Goal: Check status

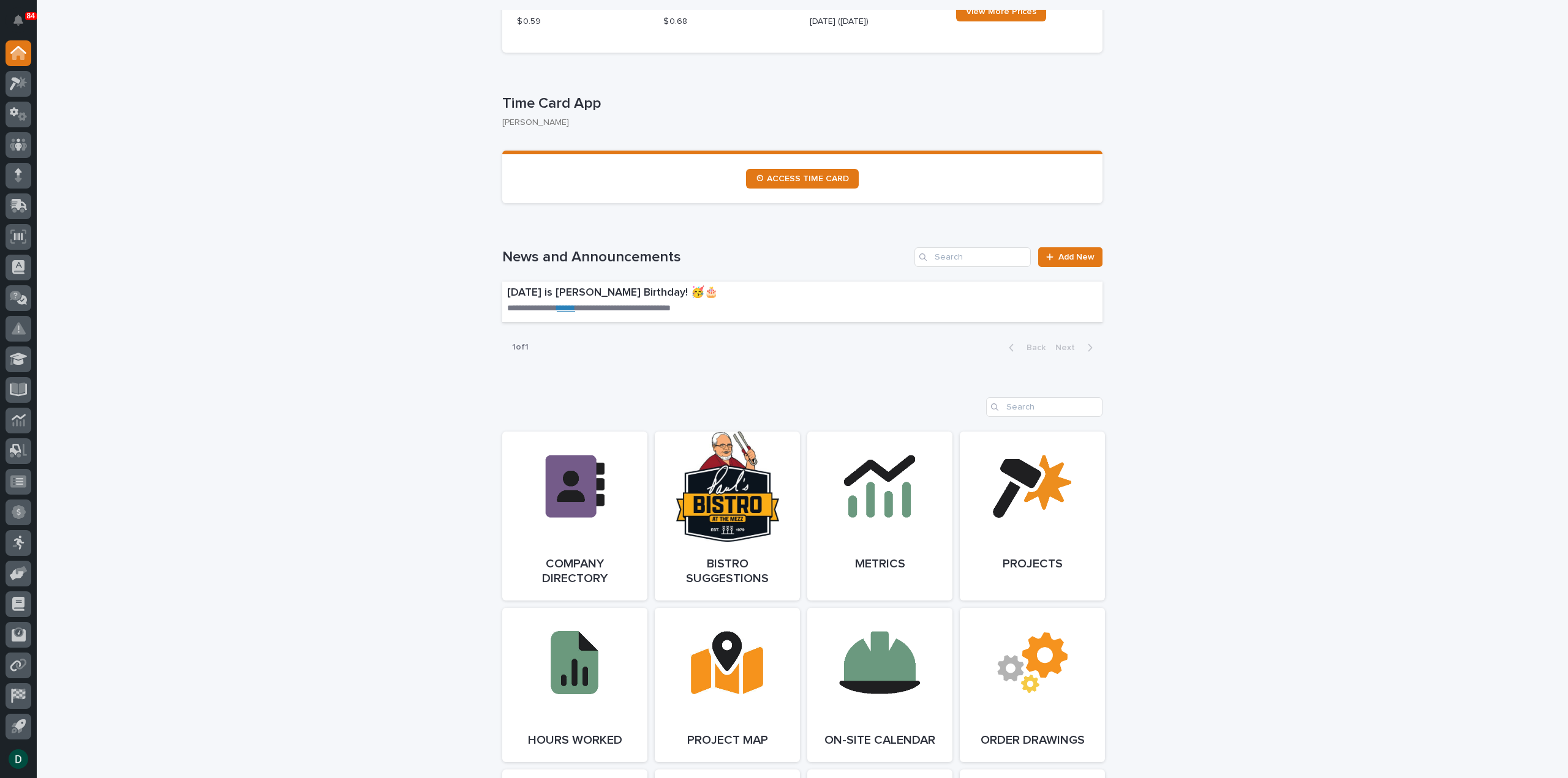
scroll to position [674, 0]
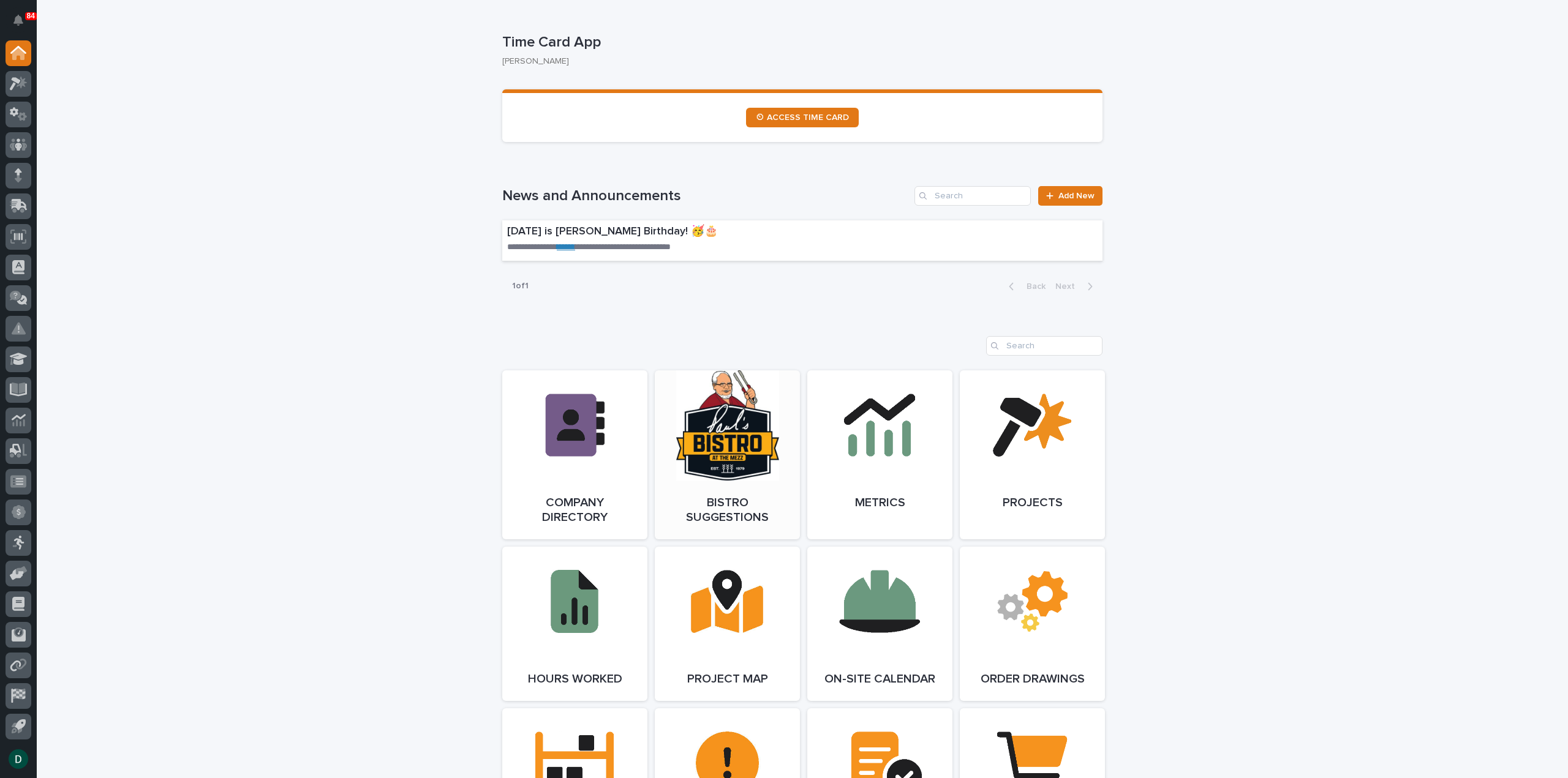
click at [732, 438] on link "Open Link" at bounding box center [727, 455] width 145 height 169
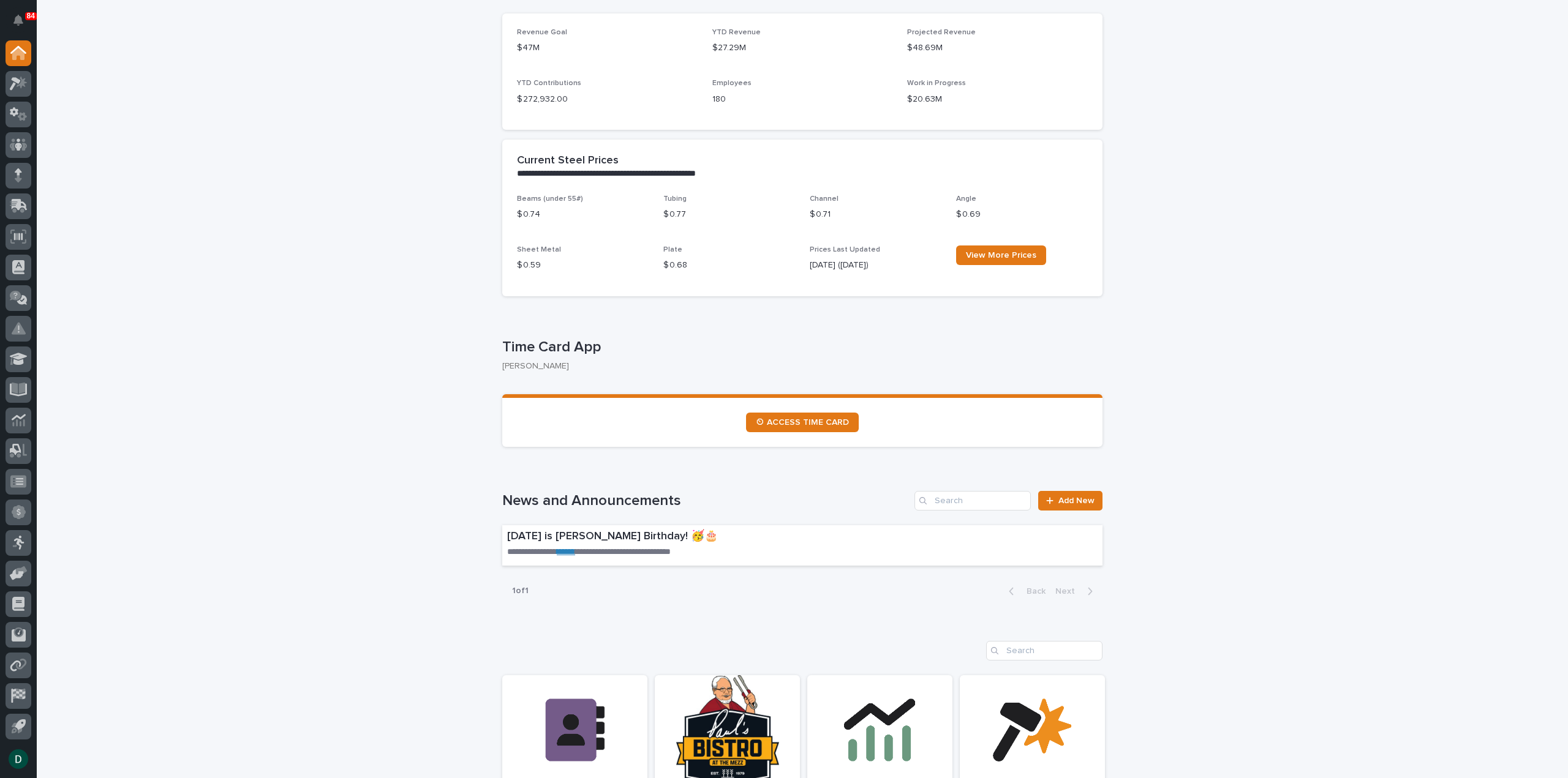
scroll to position [0, 0]
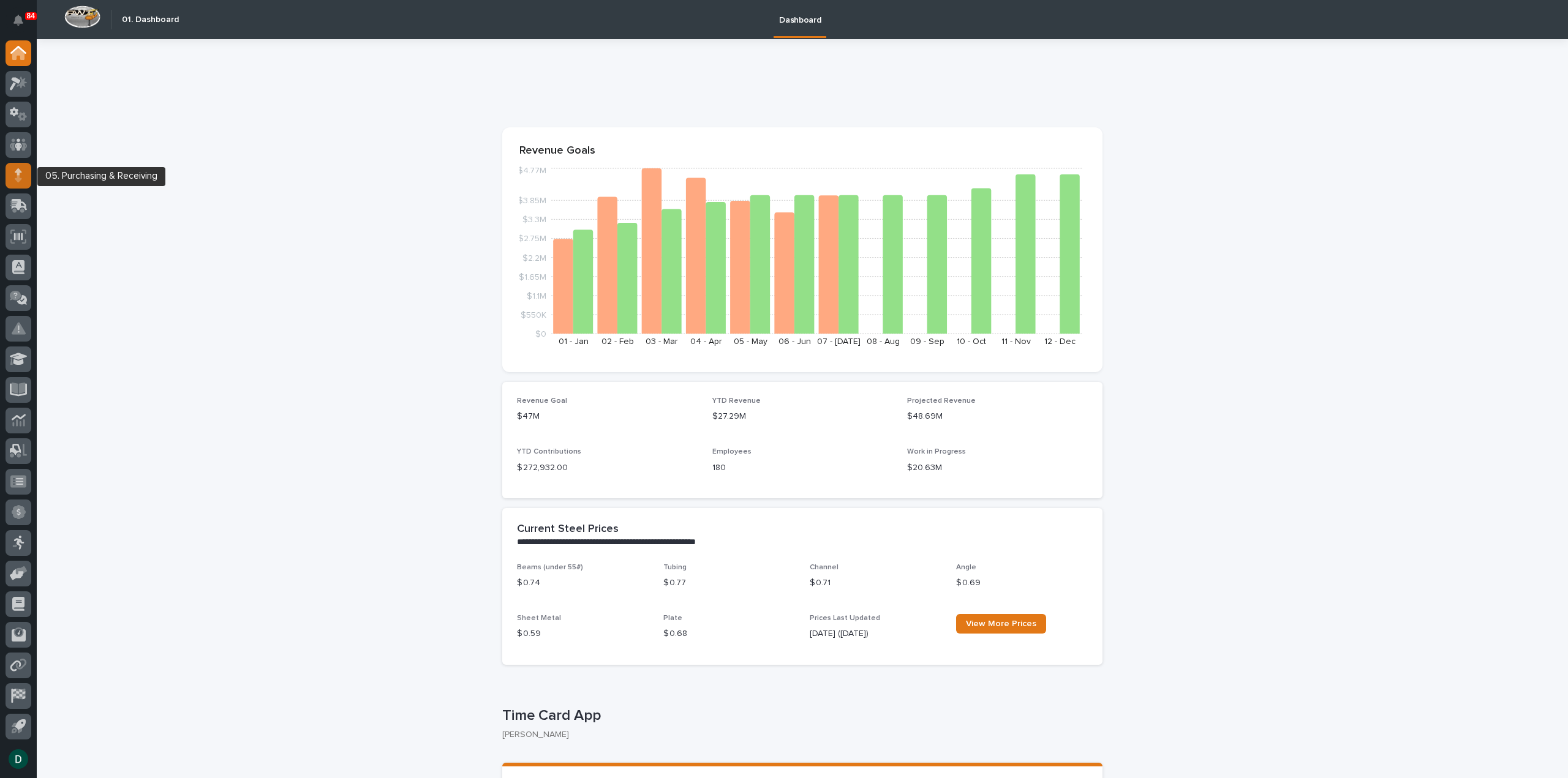
click at [25, 171] on div at bounding box center [18, 176] width 26 height 26
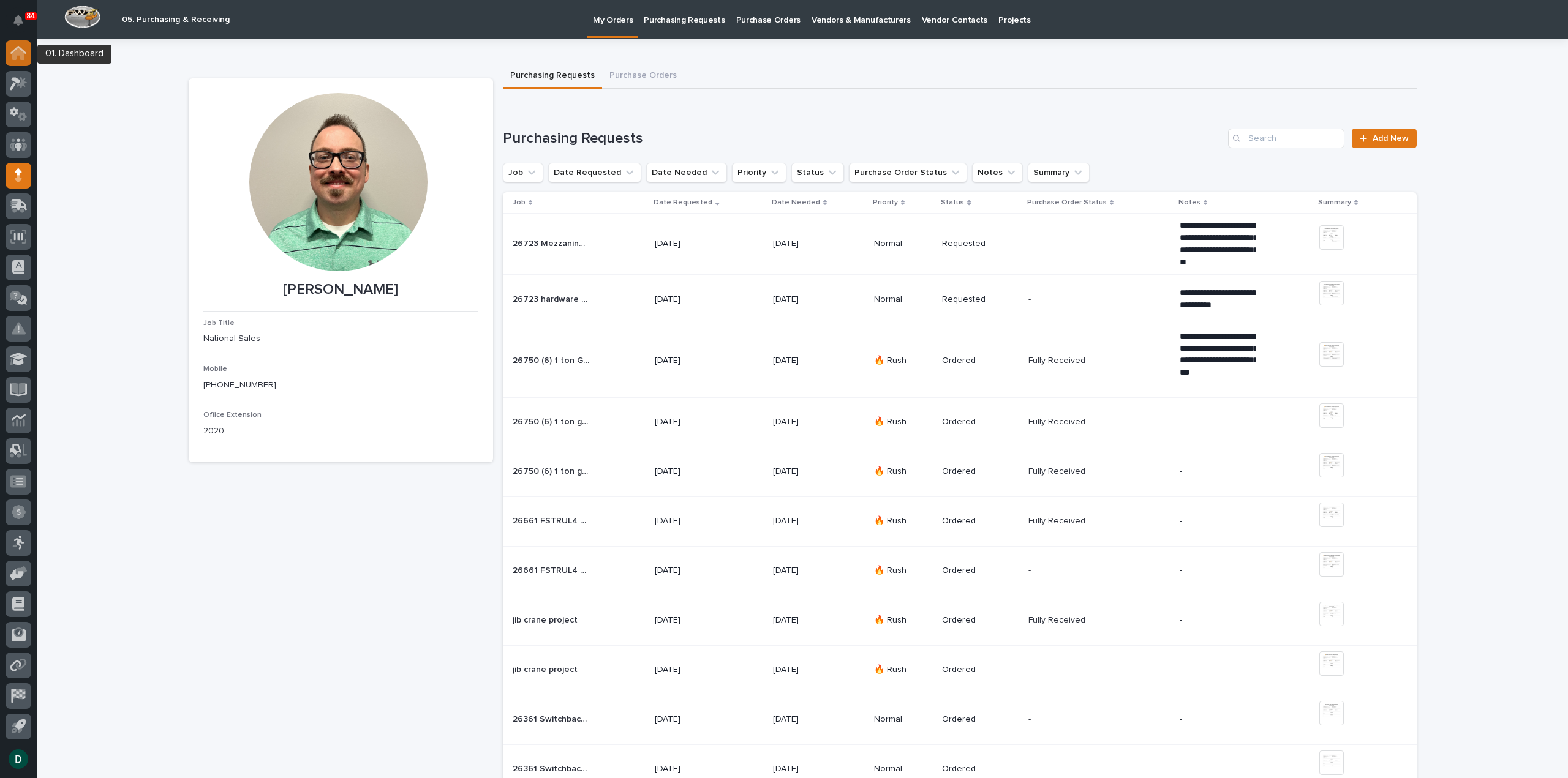
click at [21, 56] on icon at bounding box center [18, 54] width 12 height 12
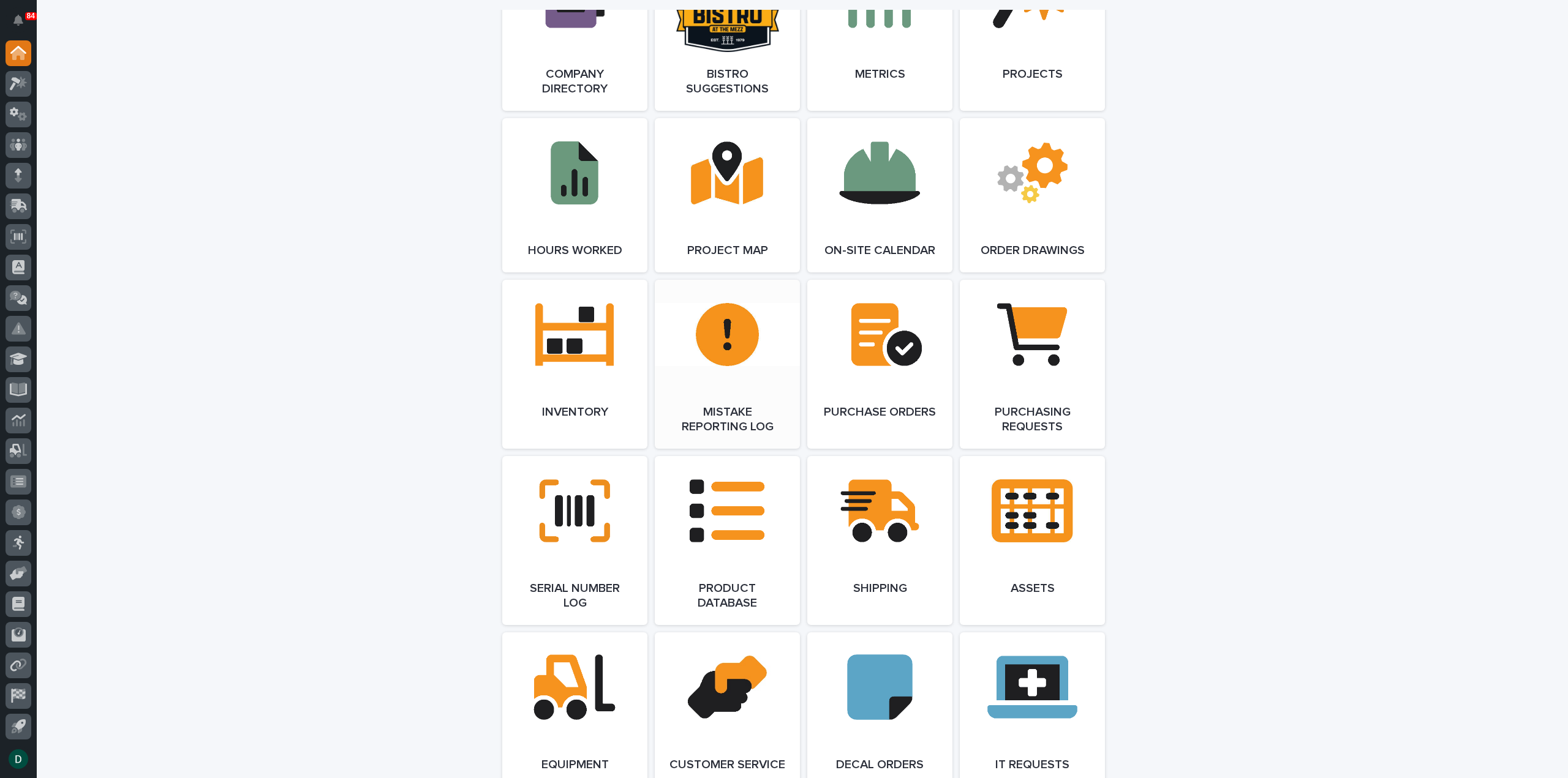
scroll to position [1163, 0]
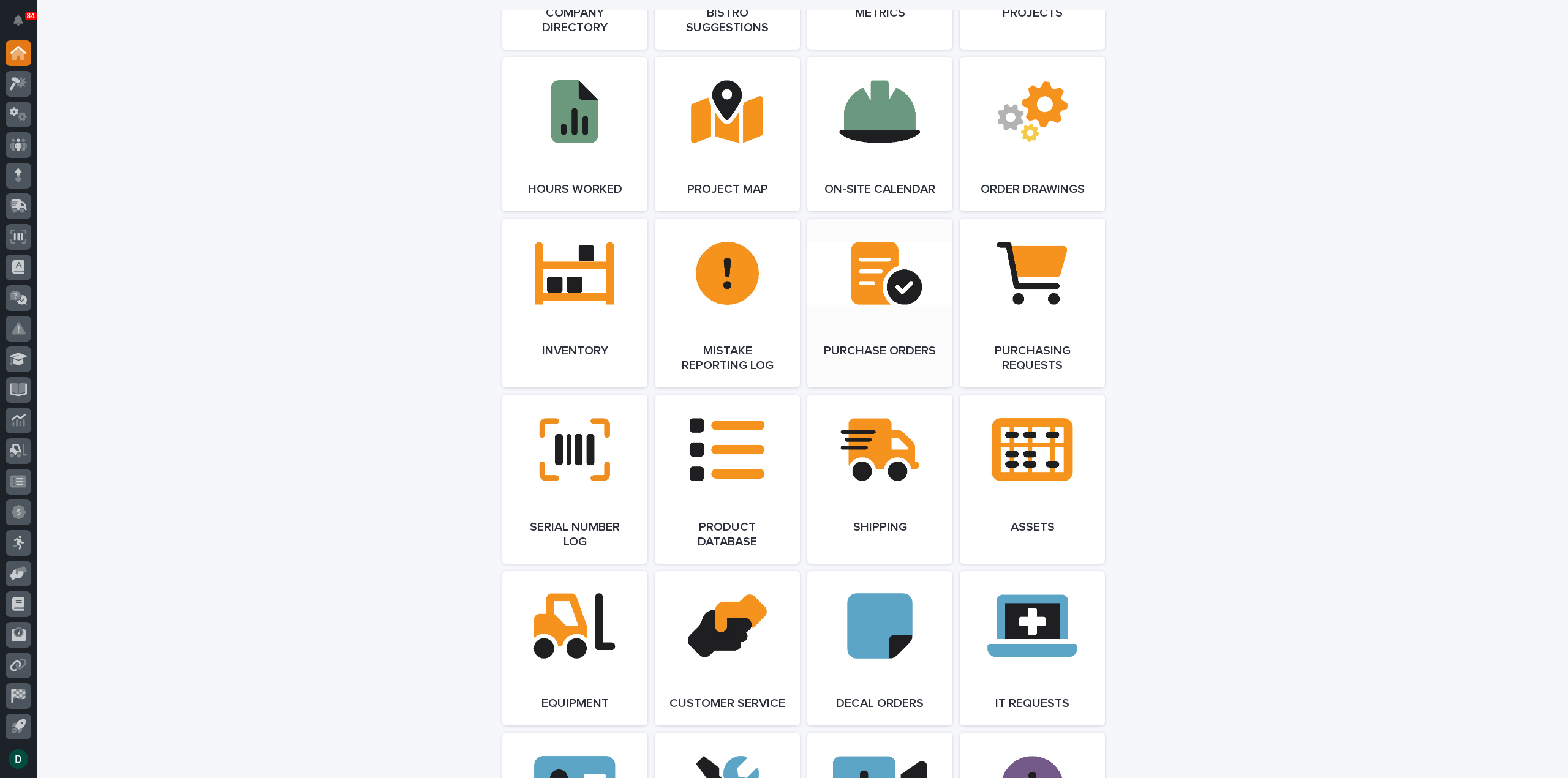
click at [891, 360] on link "Open Link" at bounding box center [880, 303] width 145 height 169
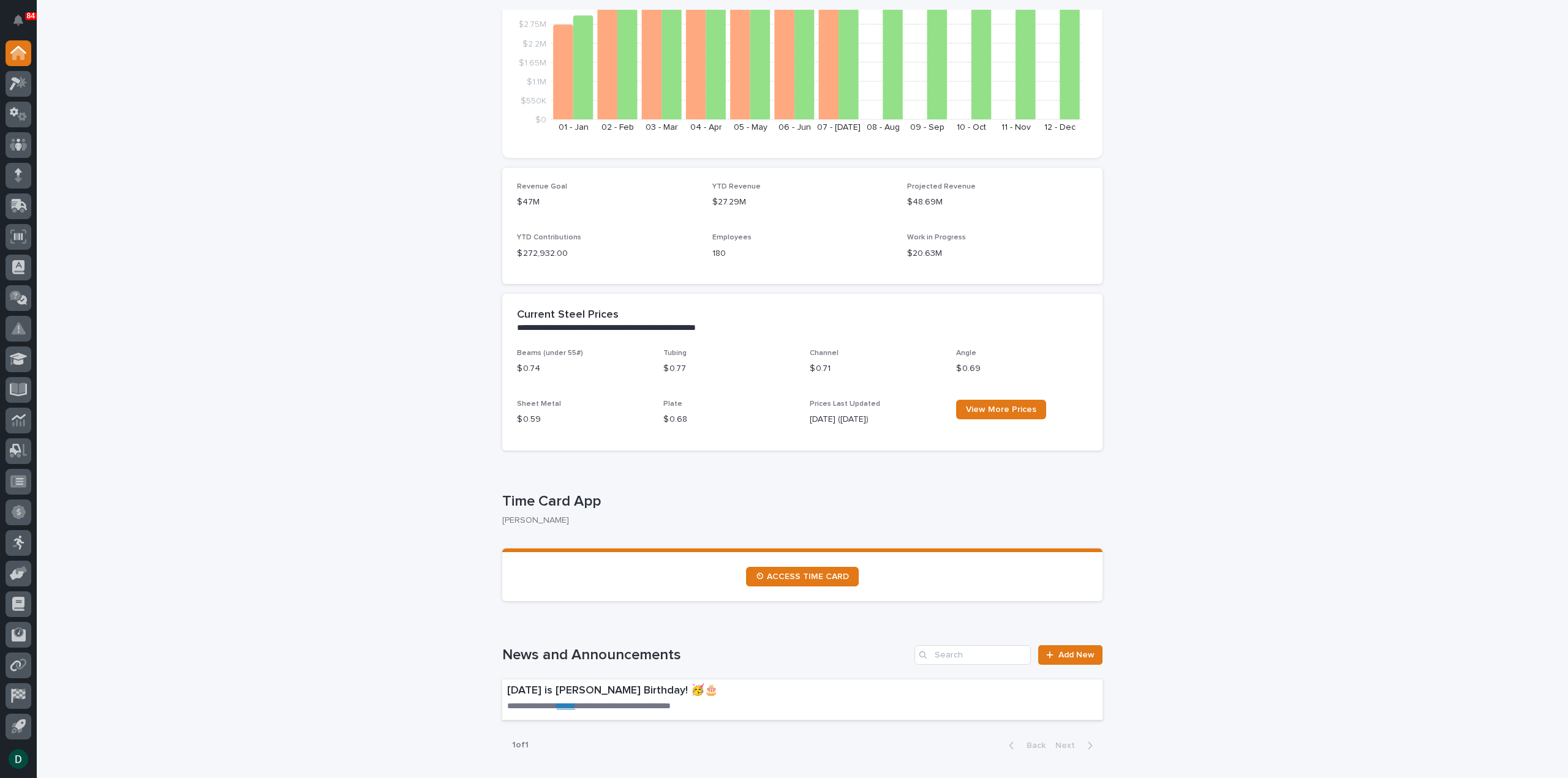
scroll to position [0, 0]
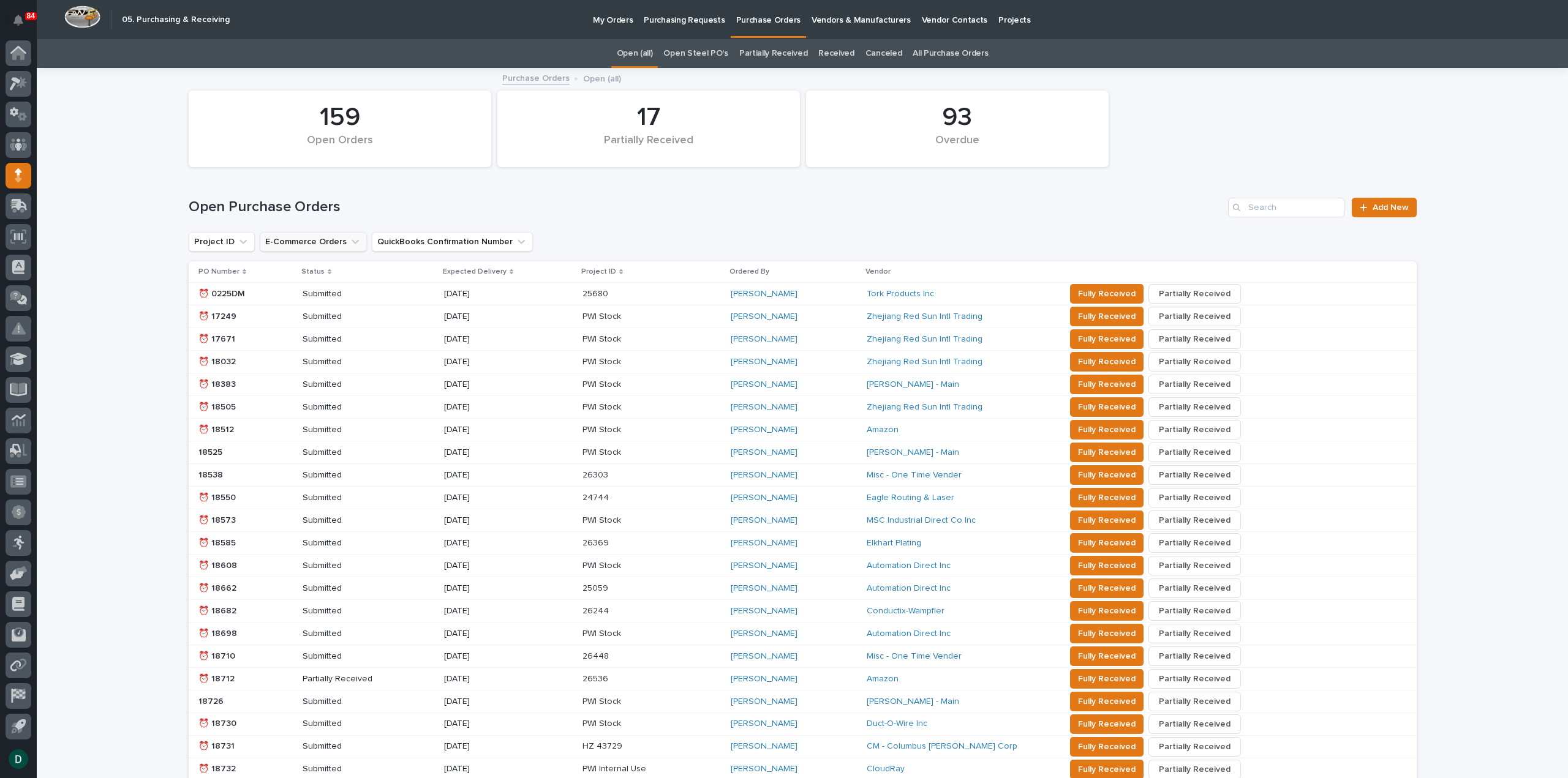
click at [349, 243] on icon "E-Commerce Orders" at bounding box center [355, 241] width 12 height 12
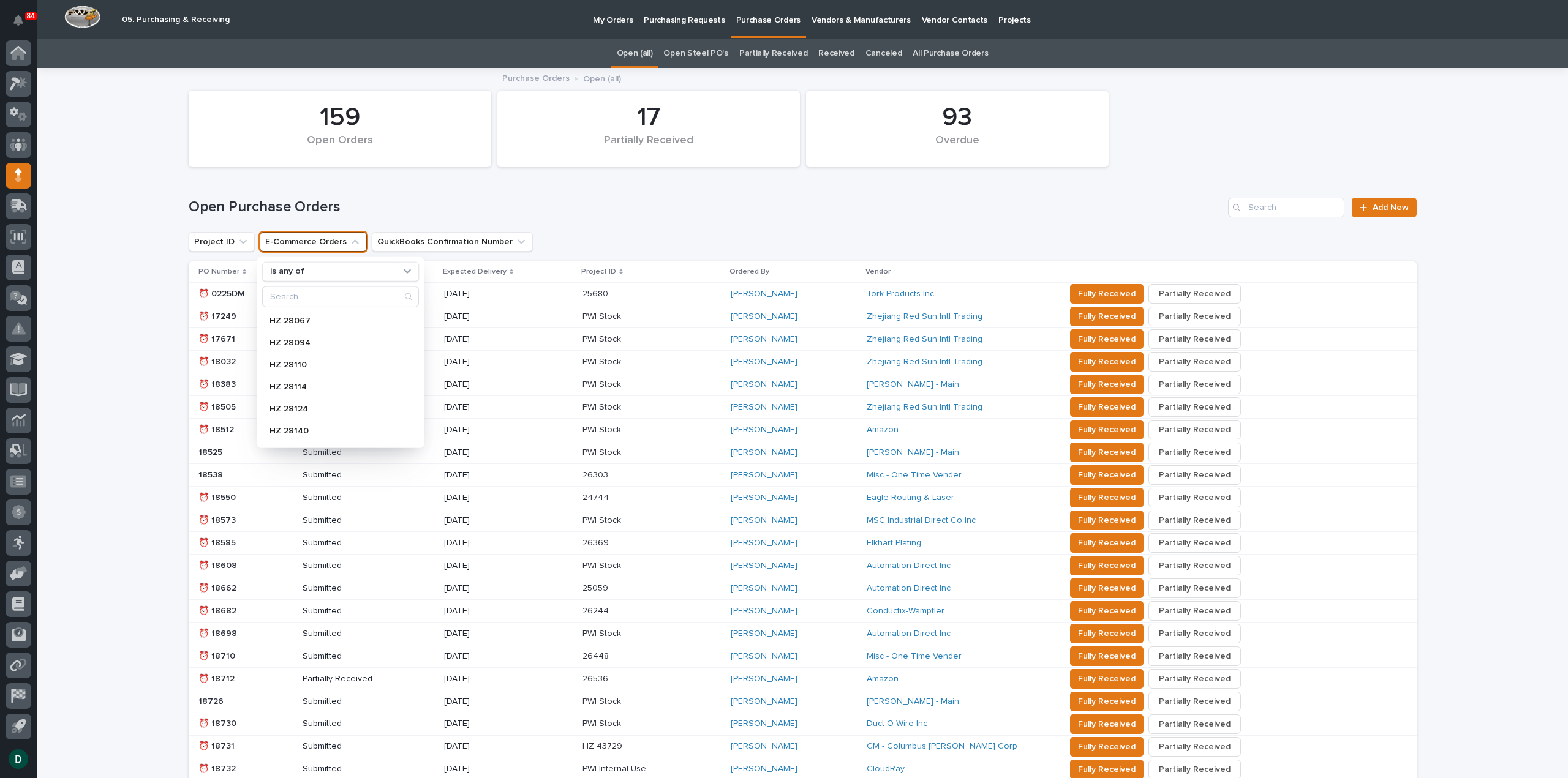
click at [349, 243] on icon "E-Commerce Orders" at bounding box center [355, 241] width 12 height 12
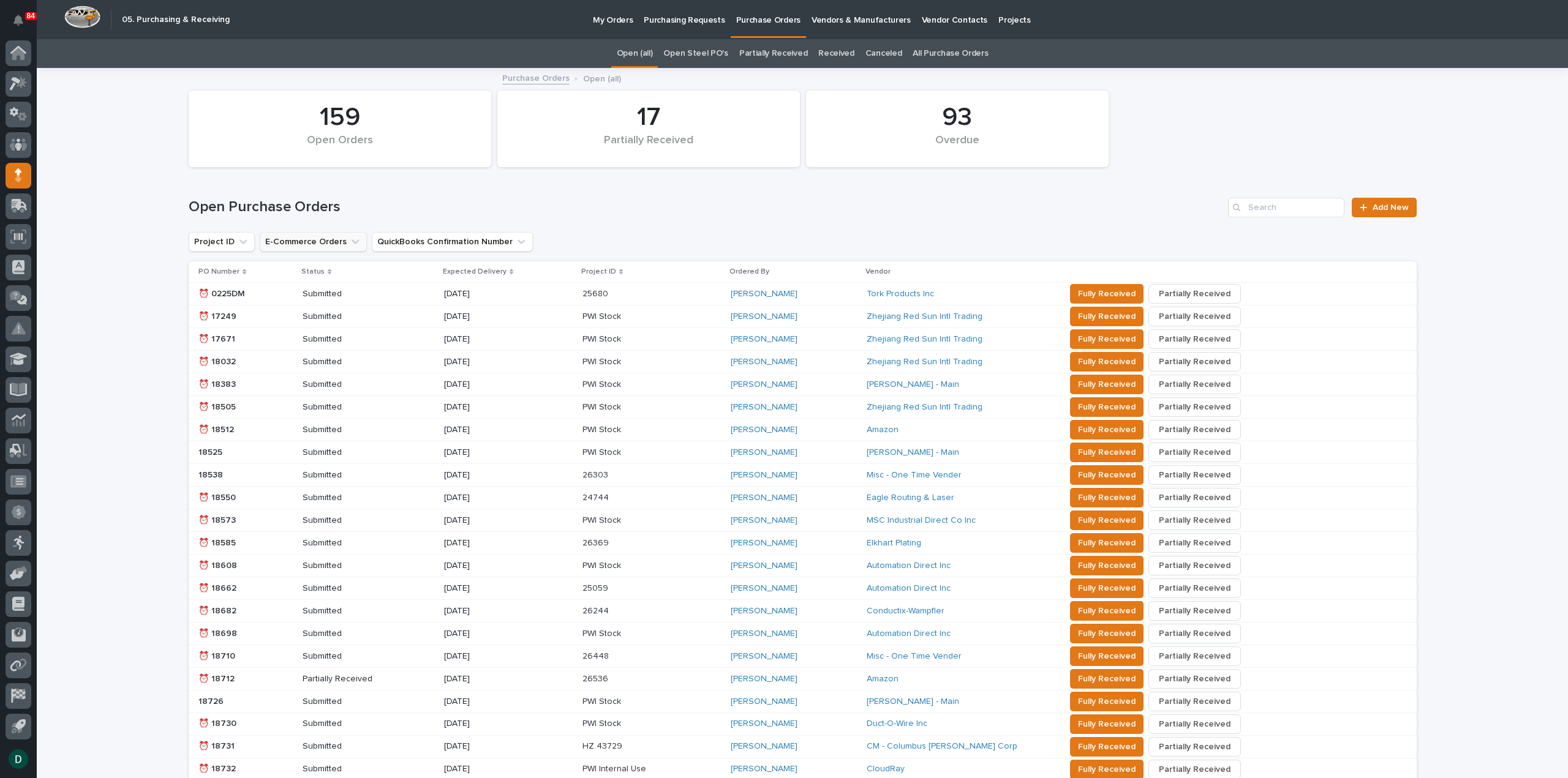
click at [317, 243] on button "E-Commerce Orders" at bounding box center [313, 242] width 107 height 20
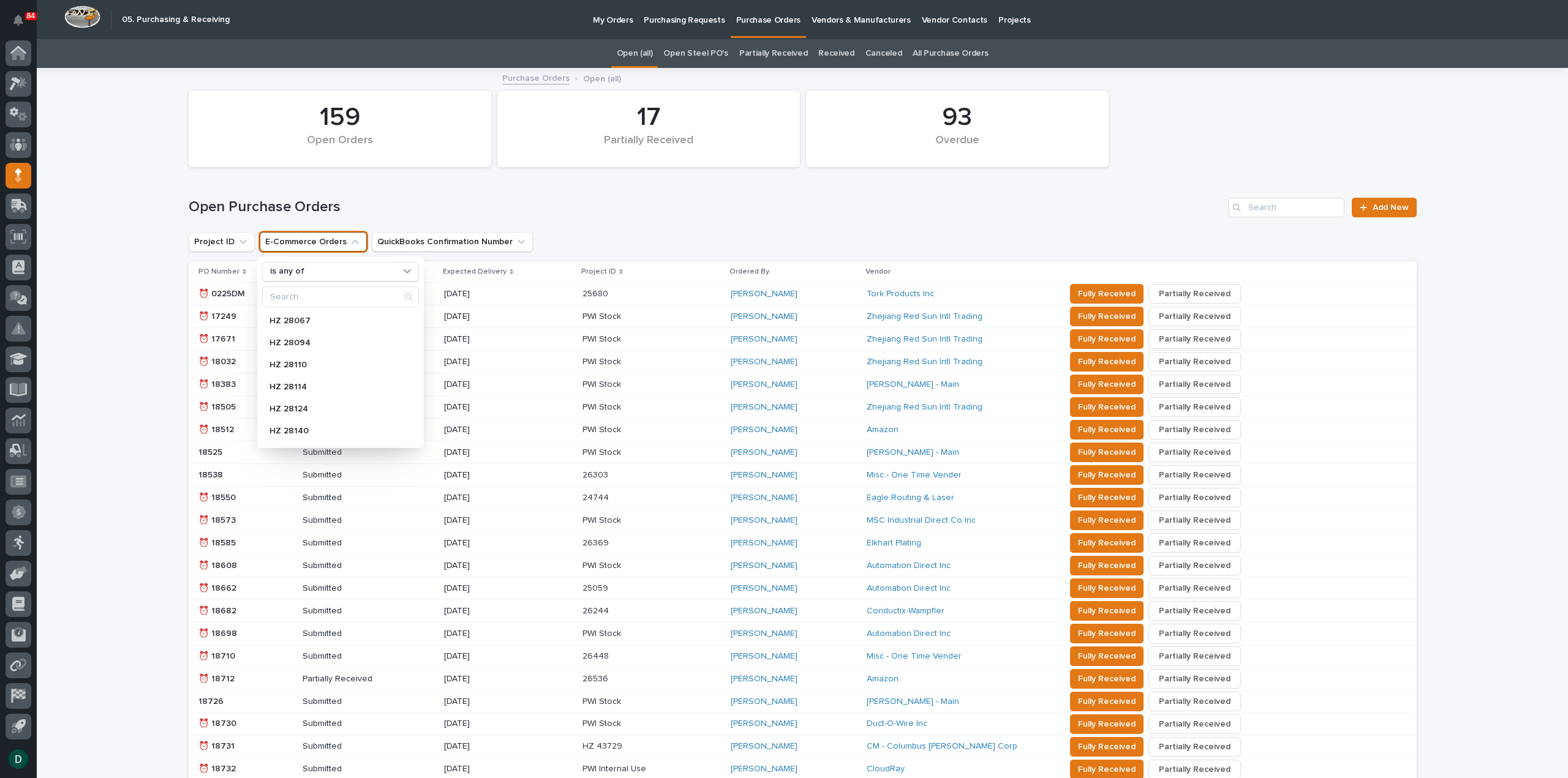
click at [309, 243] on button "E-Commerce Orders" at bounding box center [313, 242] width 107 height 20
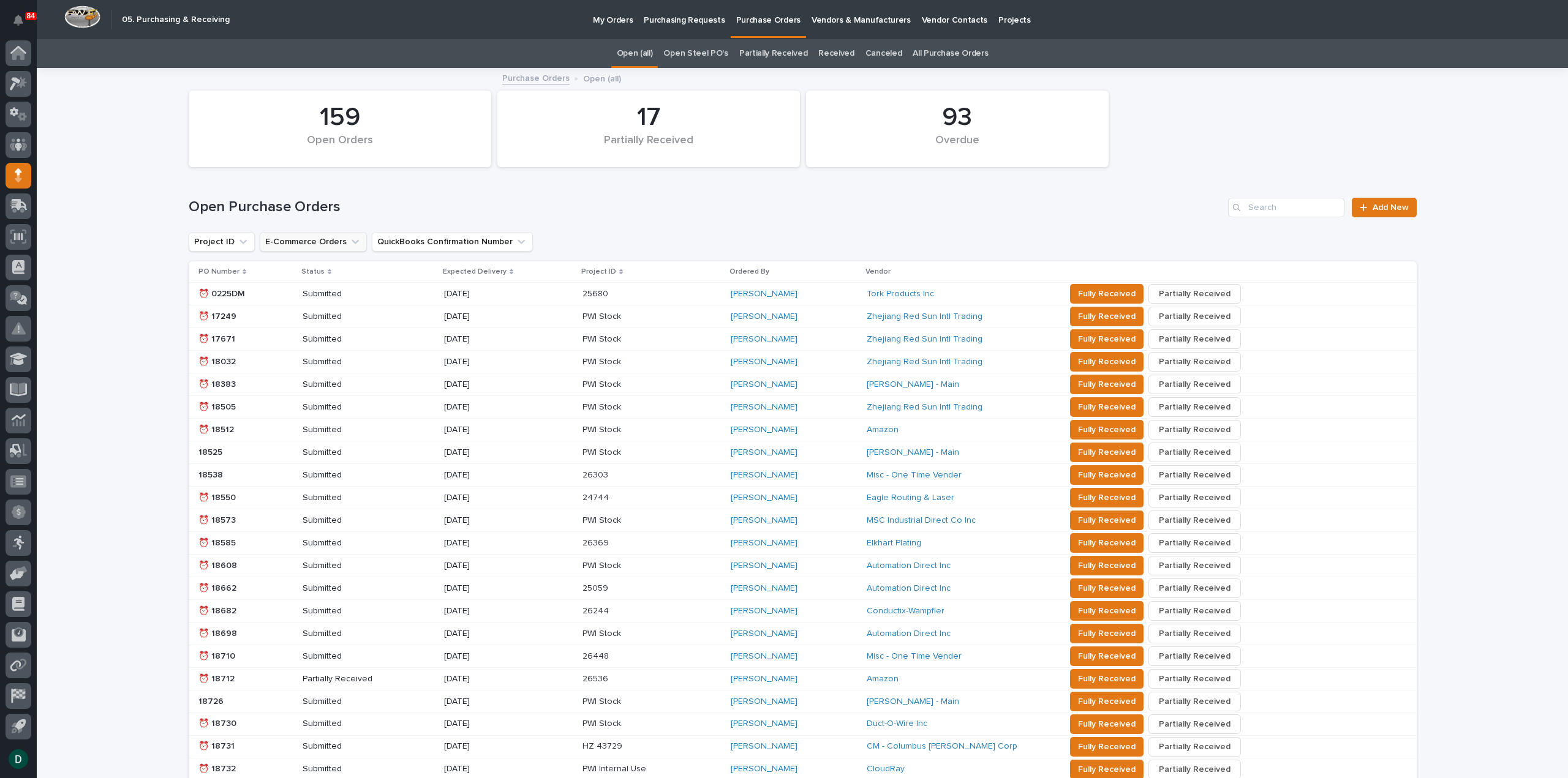
click at [311, 245] on button "E-Commerce Orders" at bounding box center [313, 242] width 107 height 20
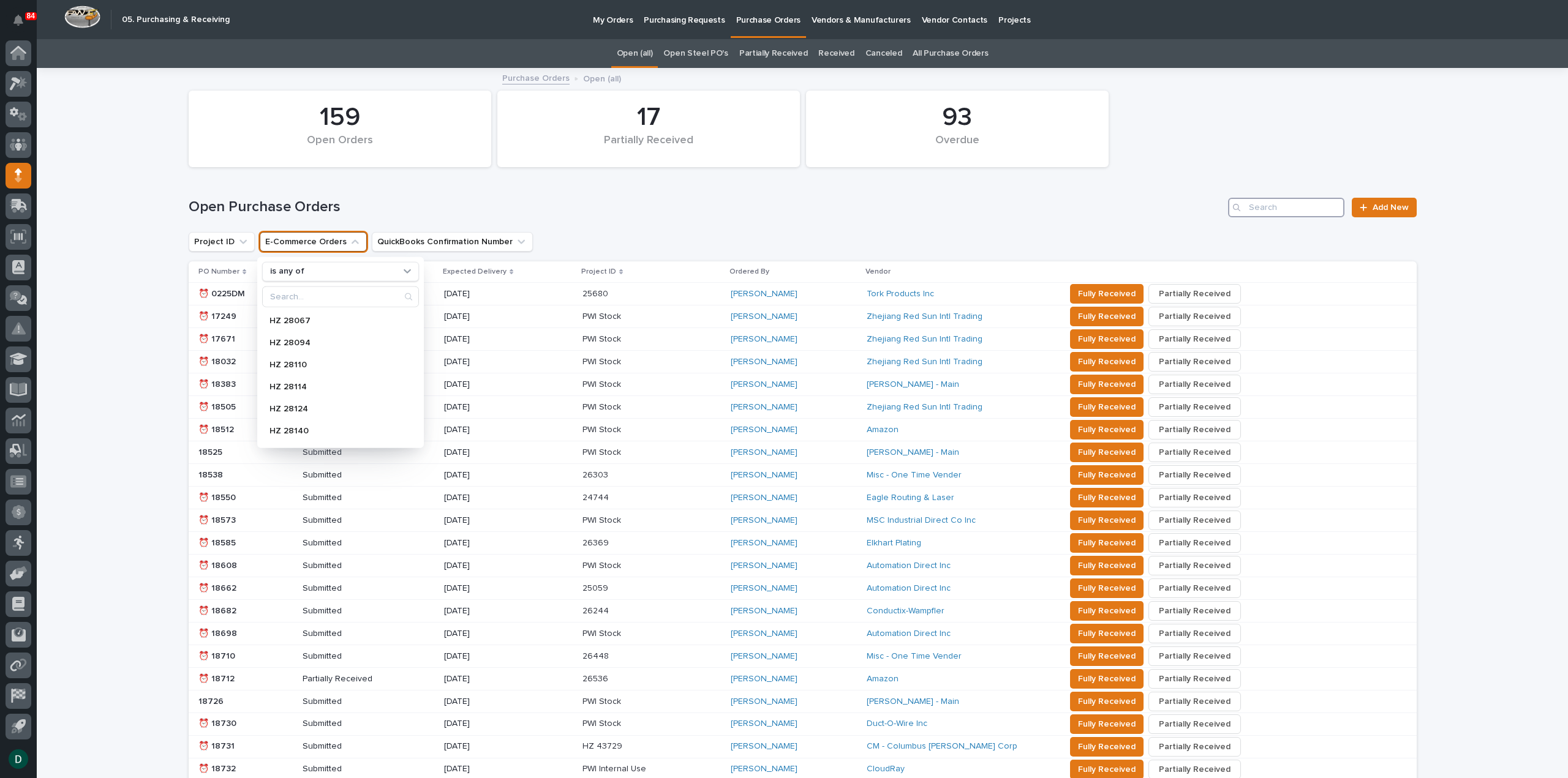
click at [1299, 209] on input "Search" at bounding box center [1285, 208] width 116 height 20
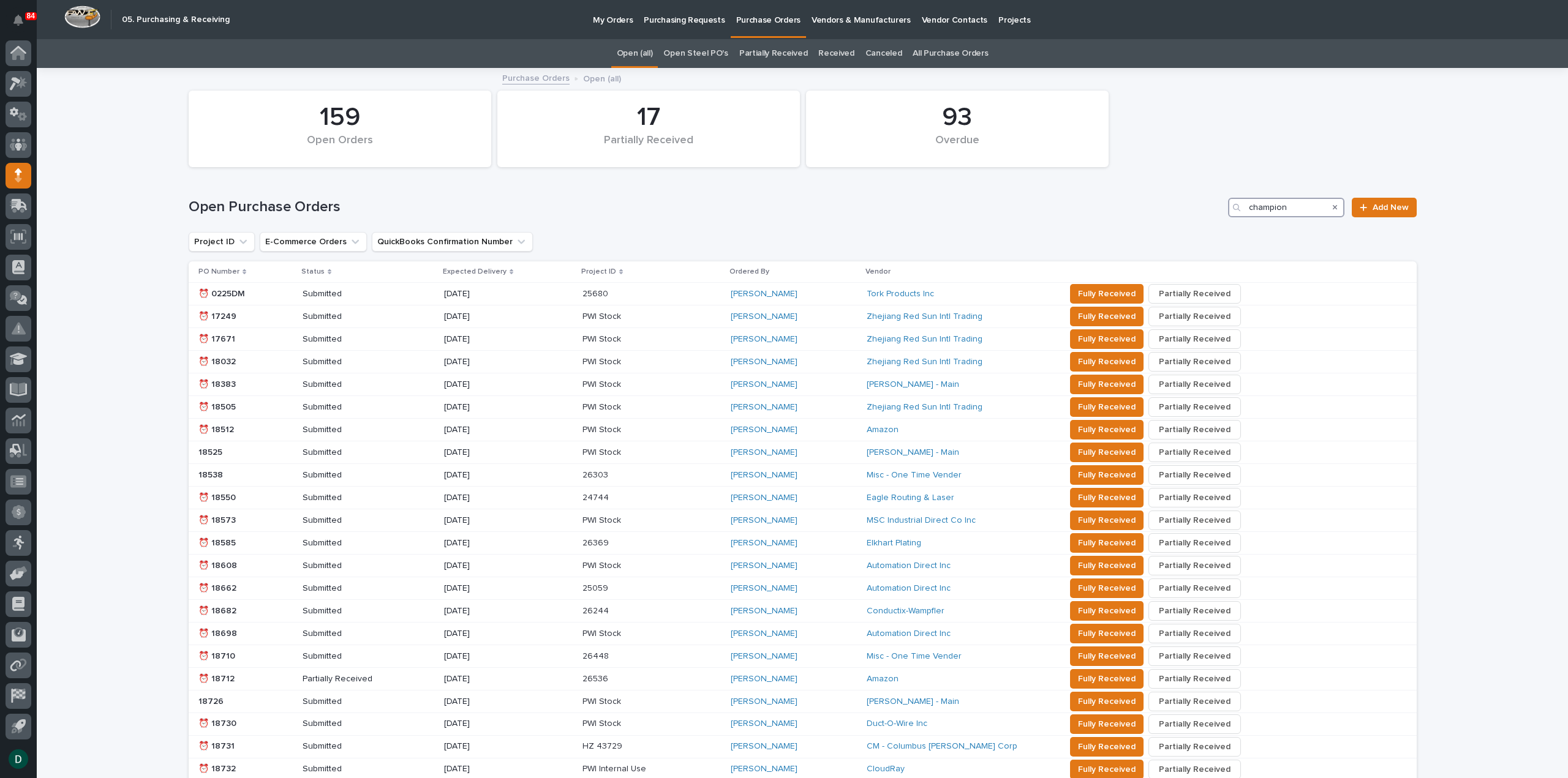
type input "champion"
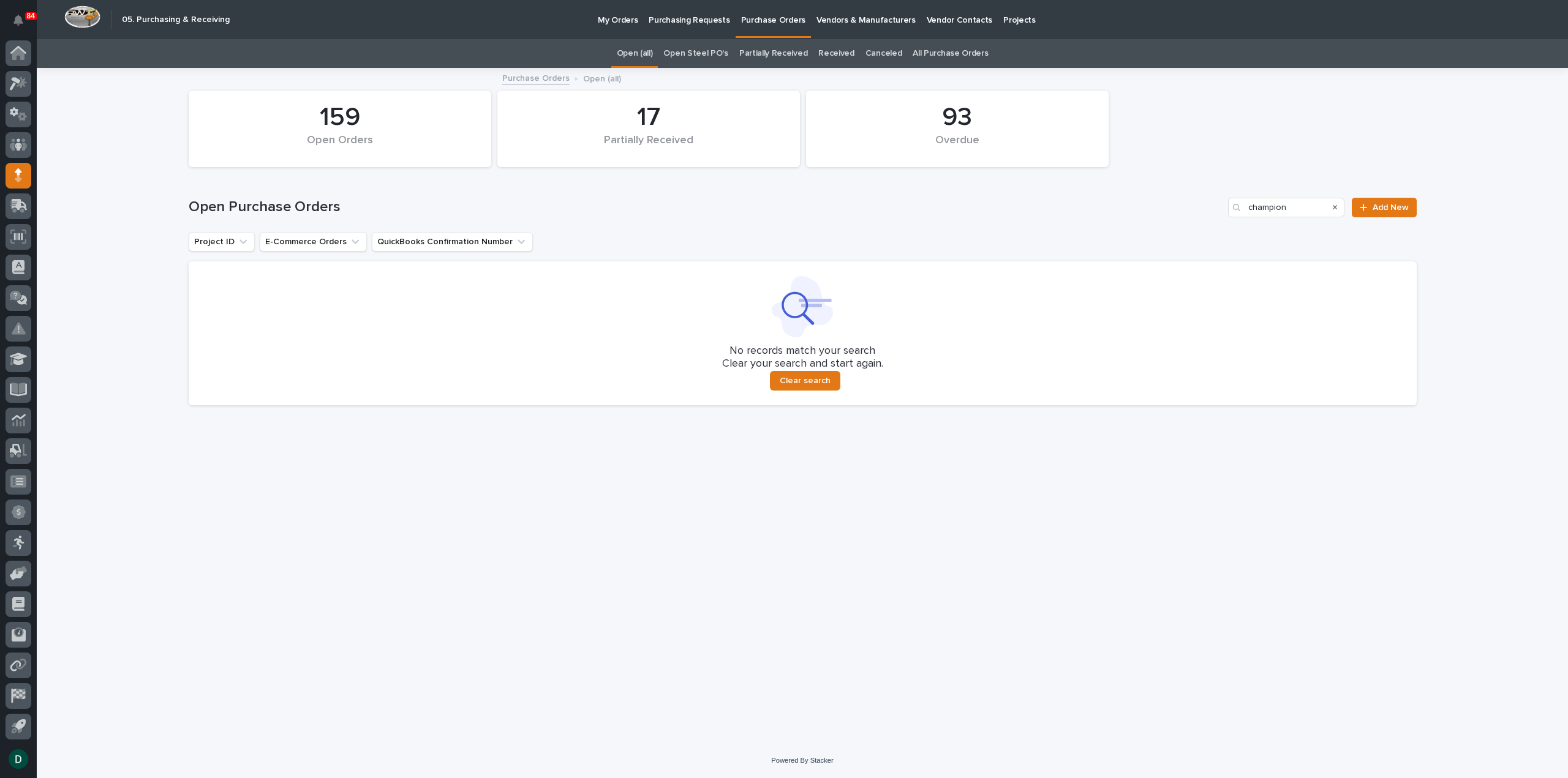
click at [562, 416] on div "Loading... Saving… Loading... Saving… 159 Open Orders 93 Overdue 17 Partially R…" at bounding box center [803, 391] width 1240 height 643
drag, startPoint x: 1334, startPoint y: 204, endPoint x: 1285, endPoint y: 210, distance: 49.4
click at [1334, 204] on icon "Search" at bounding box center [1335, 207] width 5 height 7
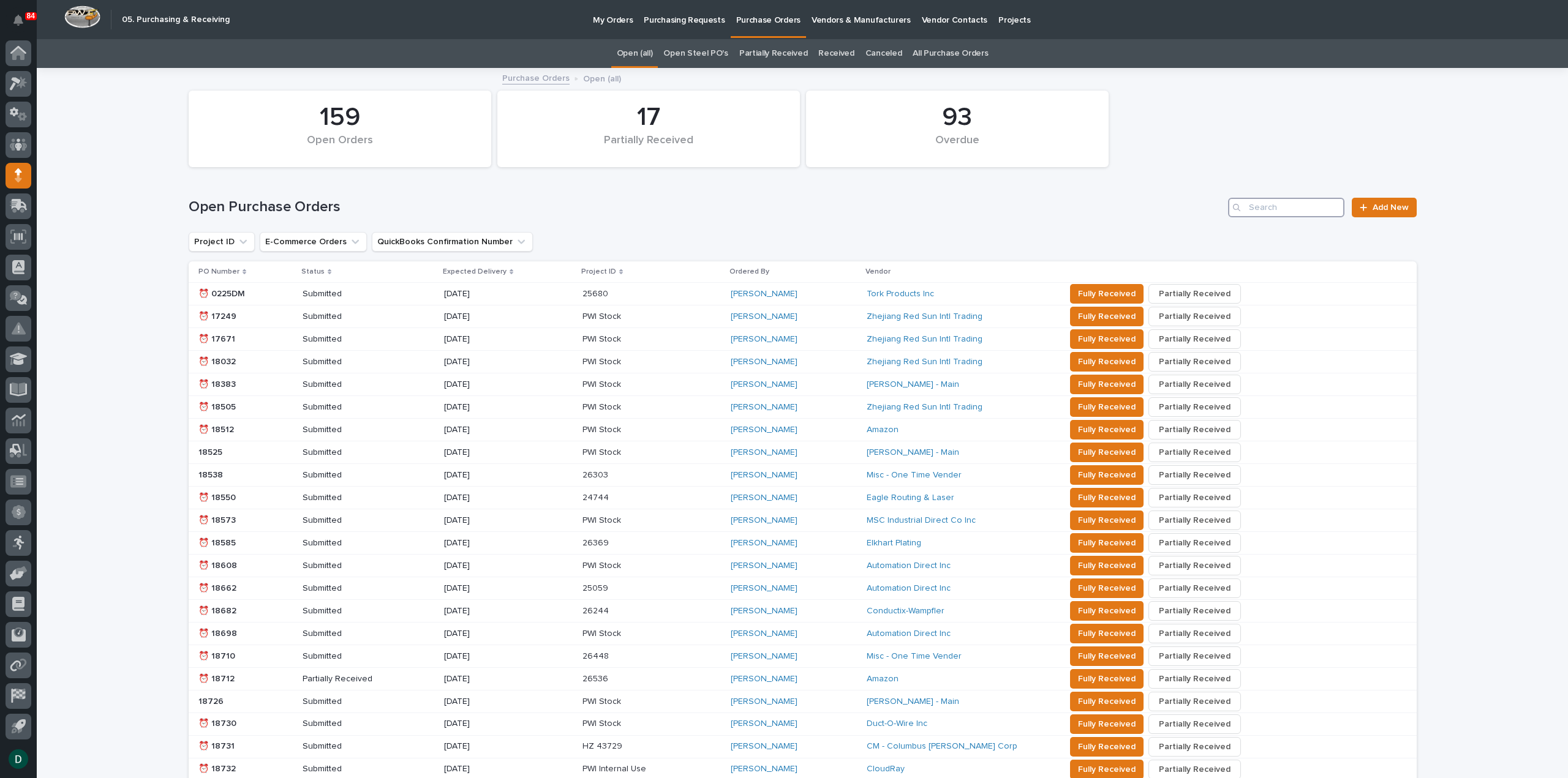
click at [1282, 209] on input "Search" at bounding box center [1285, 208] width 116 height 20
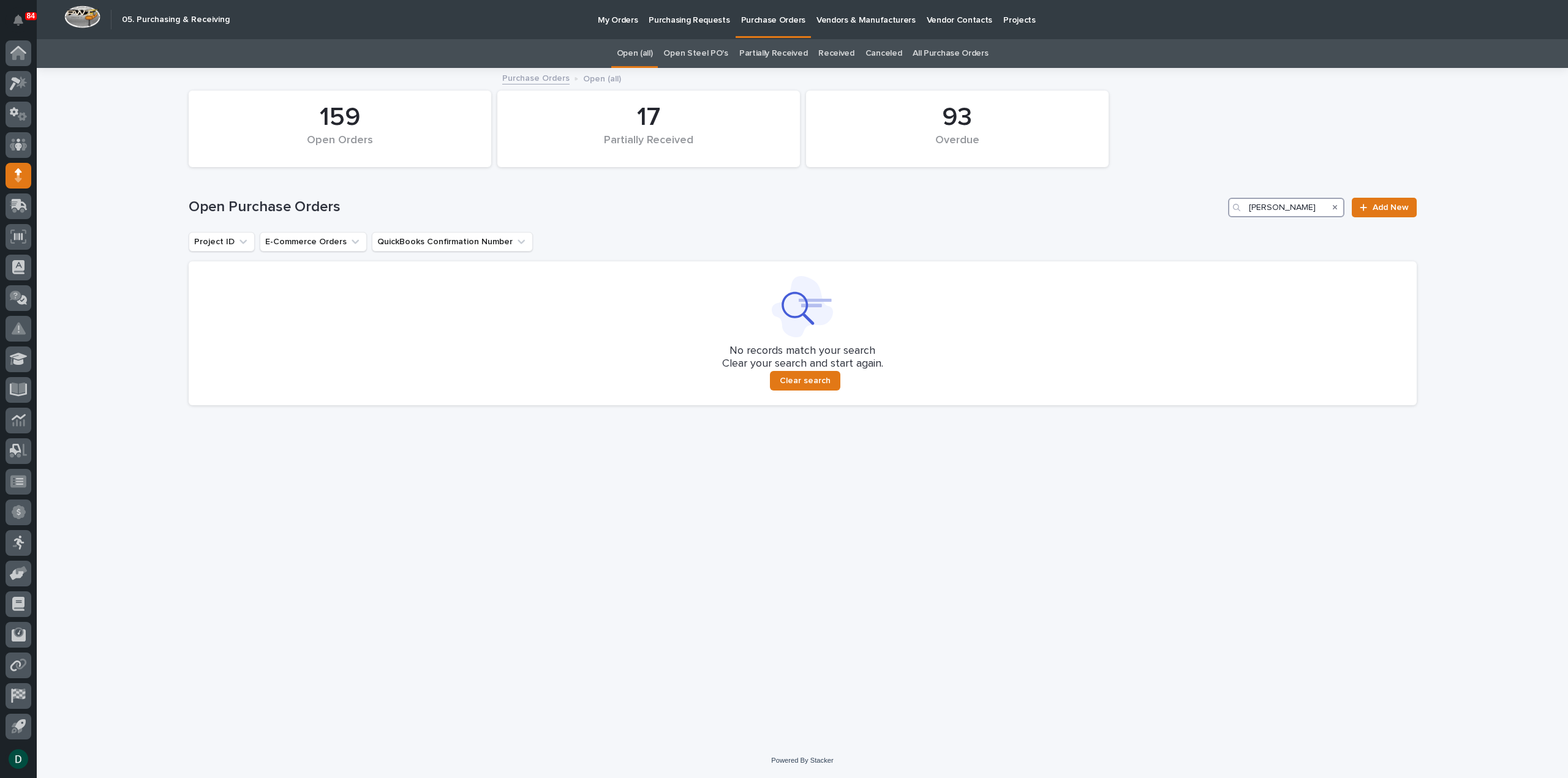
type input "[PERSON_NAME]"
click at [1334, 206] on icon "Search" at bounding box center [1335, 207] width 5 height 7
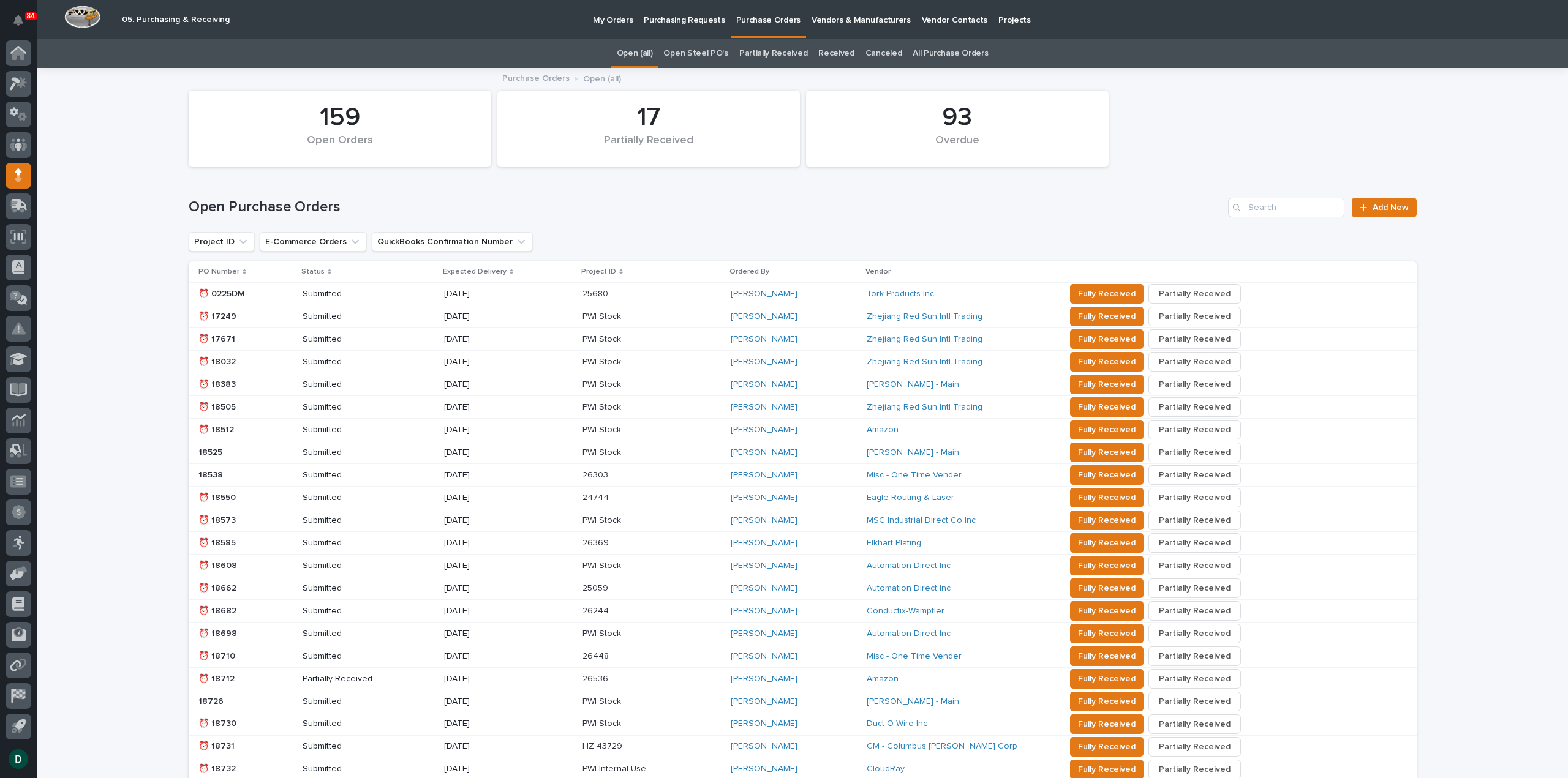
click at [233, 270] on div "PO Number" at bounding box center [246, 272] width 96 height 13
click at [370, 318] on p "Submitted" at bounding box center [354, 317] width 102 height 11
click at [318, 243] on button "E-Commerce Orders" at bounding box center [313, 242] width 107 height 20
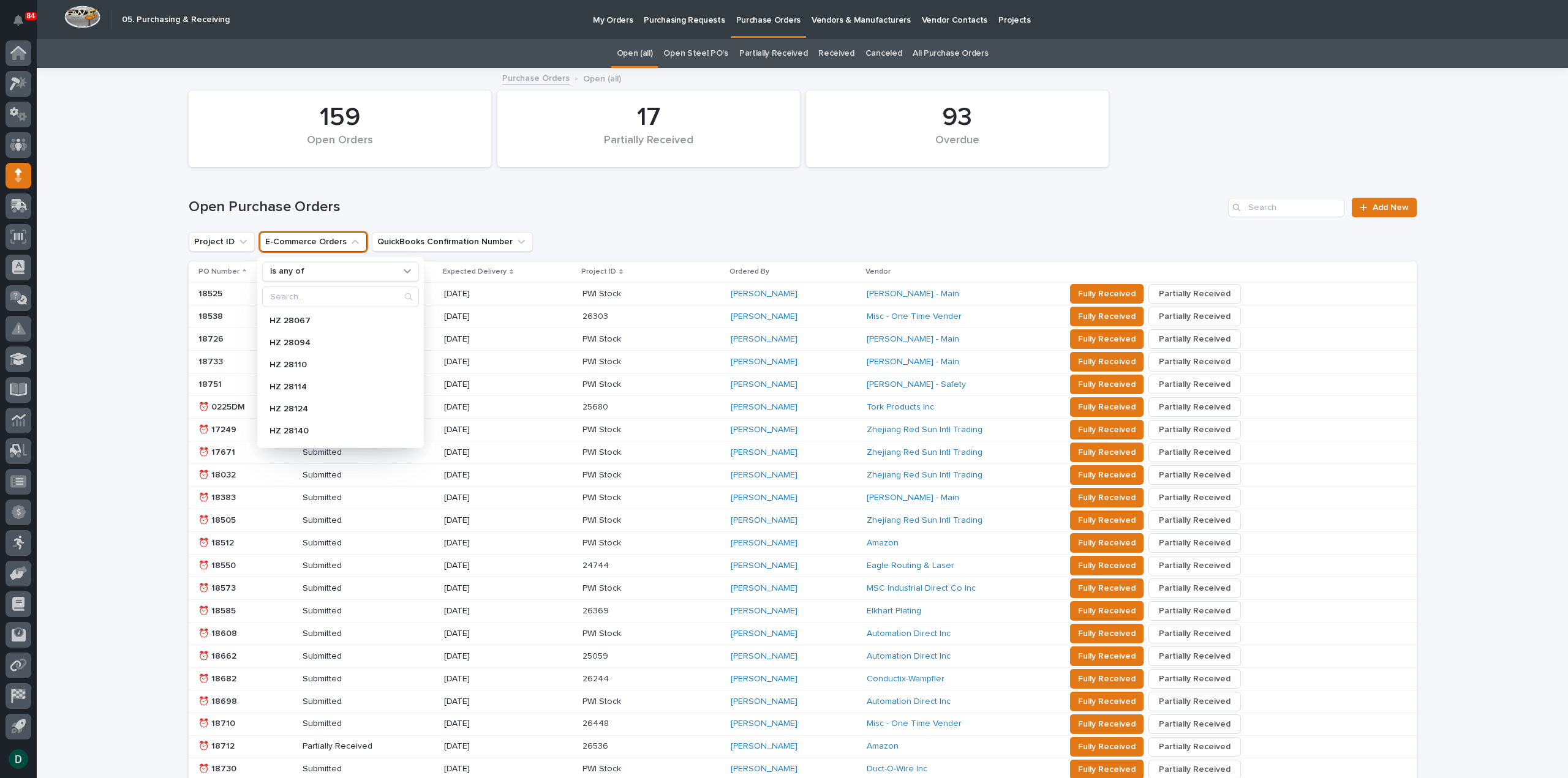
click at [333, 243] on button "E-Commerce Orders" at bounding box center [313, 242] width 107 height 20
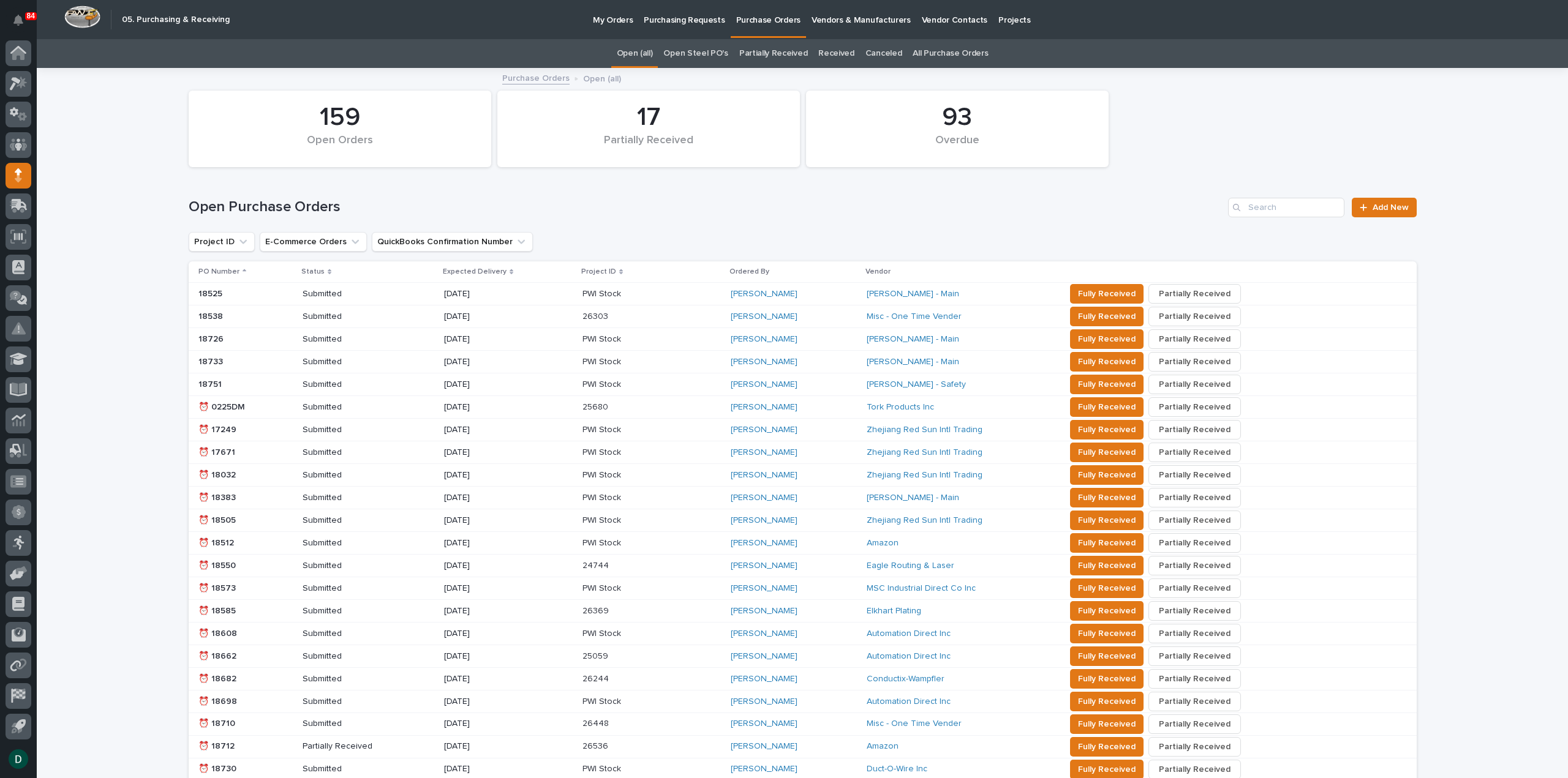
click at [349, 192] on div "Open Purchase Orders Add New" at bounding box center [802, 202] width 1228 height 59
drag, startPoint x: 562, startPoint y: 210, endPoint x: 730, endPoint y: 235, distance: 169.8
click at [564, 210] on h1 "Open Purchase Orders" at bounding box center [706, 207] width 1035 height 18
click at [749, 235] on div "Project ID E-Commerce Orders QuickBooks Confirmation Number" at bounding box center [802, 242] width 1228 height 20
click at [914, 53] on link "All Purchase Orders" at bounding box center [950, 53] width 76 height 29
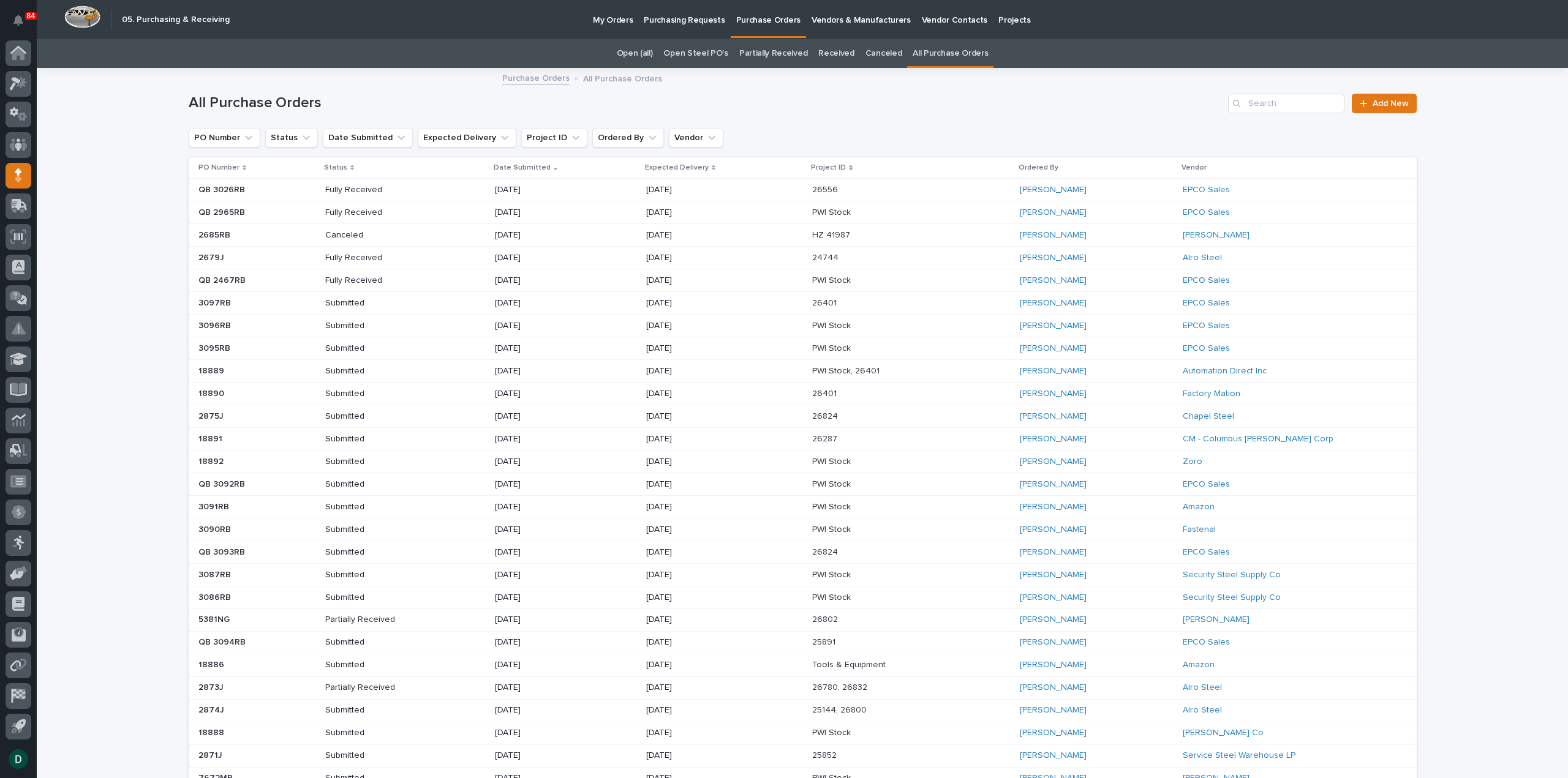
click at [554, 167] on icon at bounding box center [556, 167] width 4 height 6
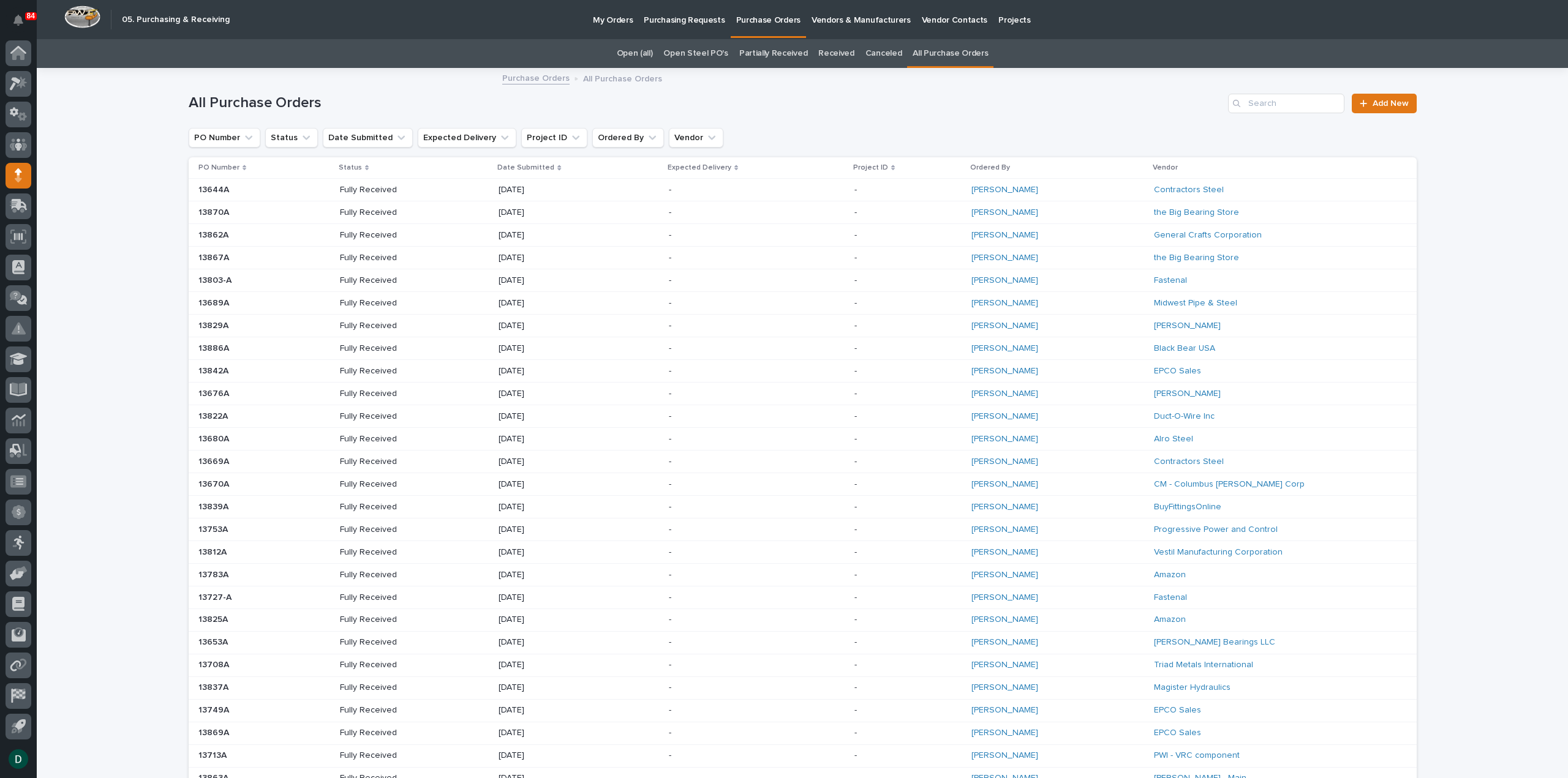
click at [561, 166] on icon at bounding box center [559, 168] width 4 height 5
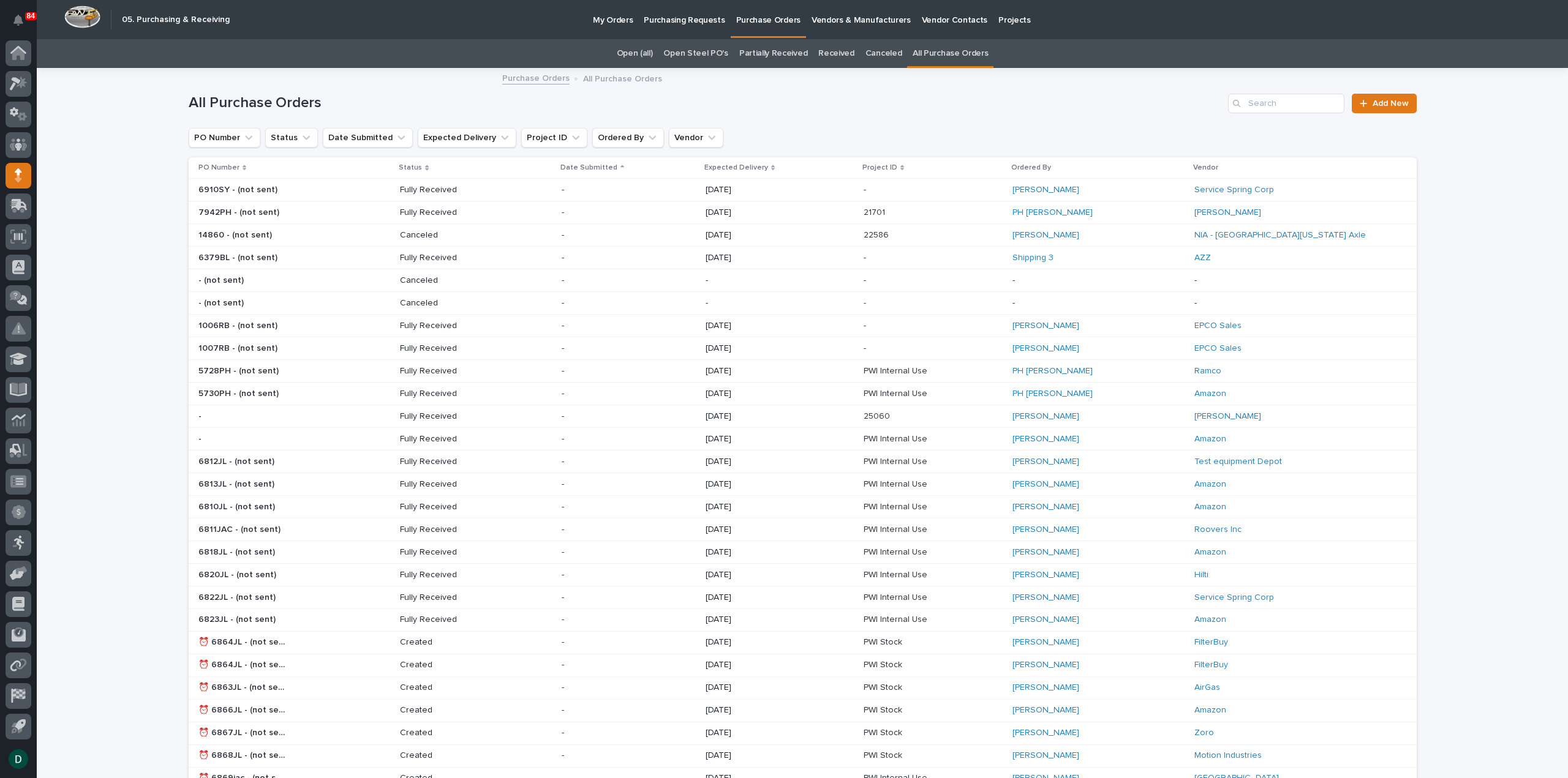
click at [826, 52] on link "Received" at bounding box center [836, 53] width 36 height 29
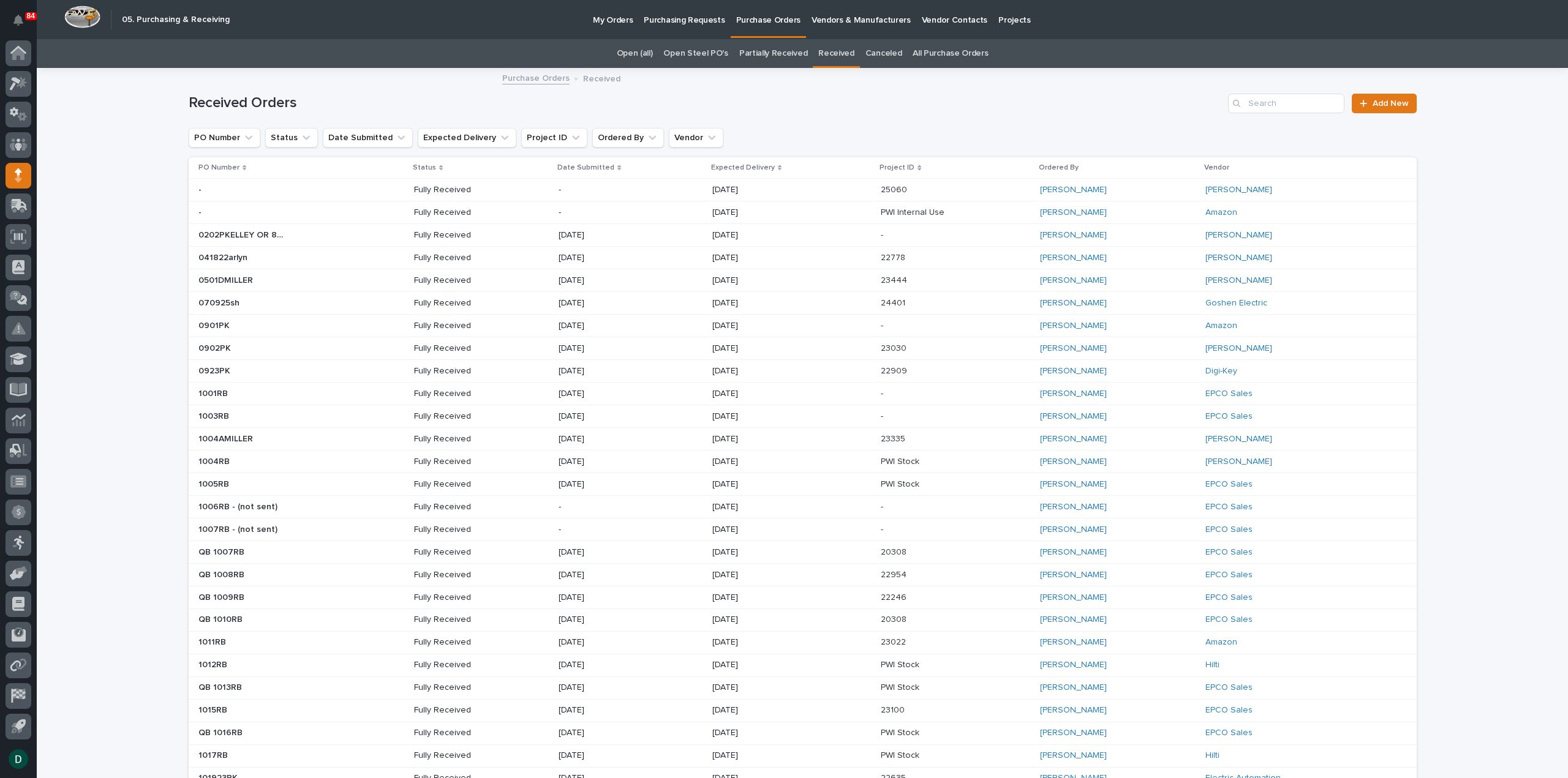
click at [682, 20] on p "Purchasing Requests" at bounding box center [684, 13] width 81 height 26
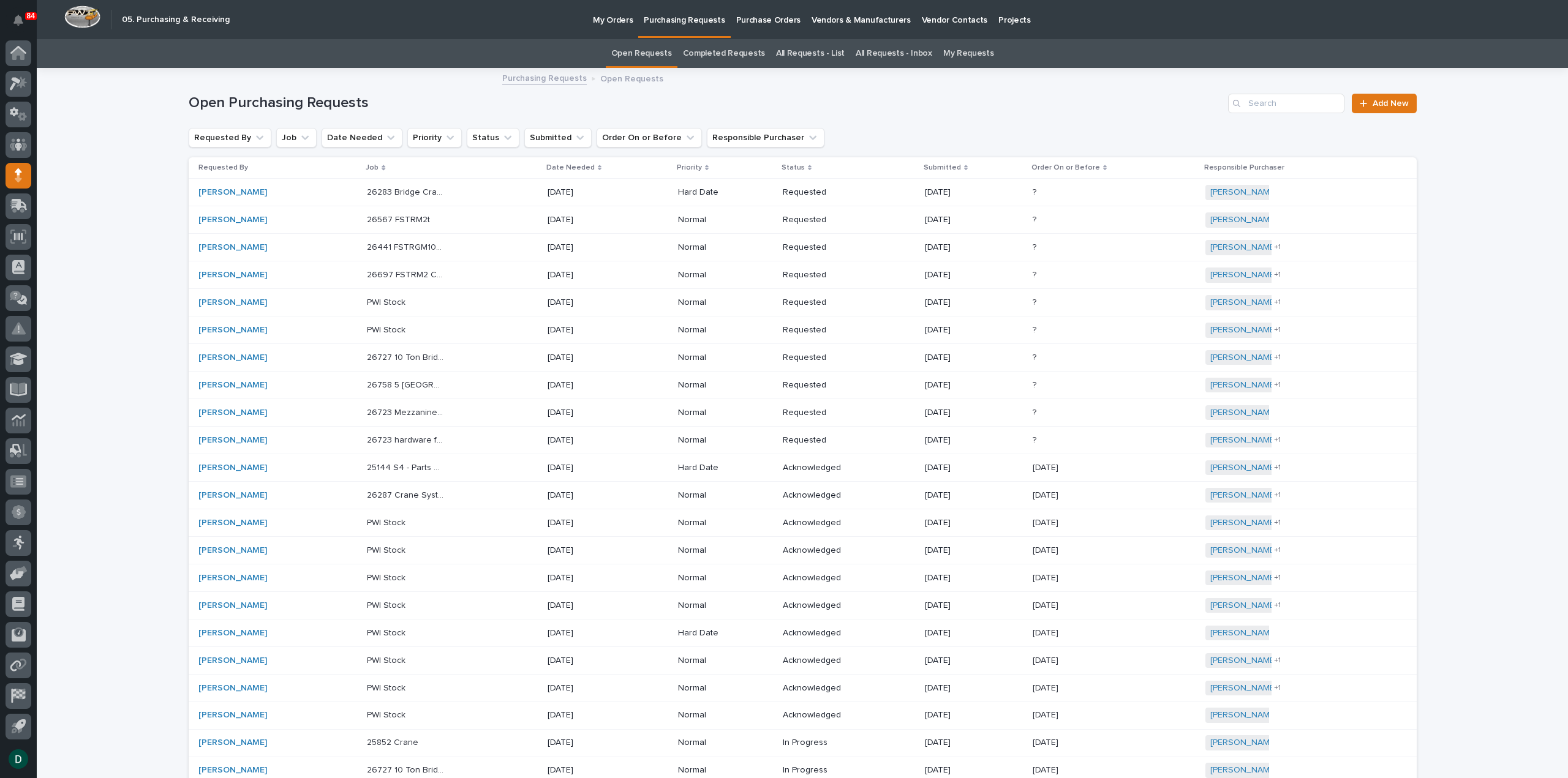
click at [610, 18] on p "My Orders" at bounding box center [613, 13] width 40 height 26
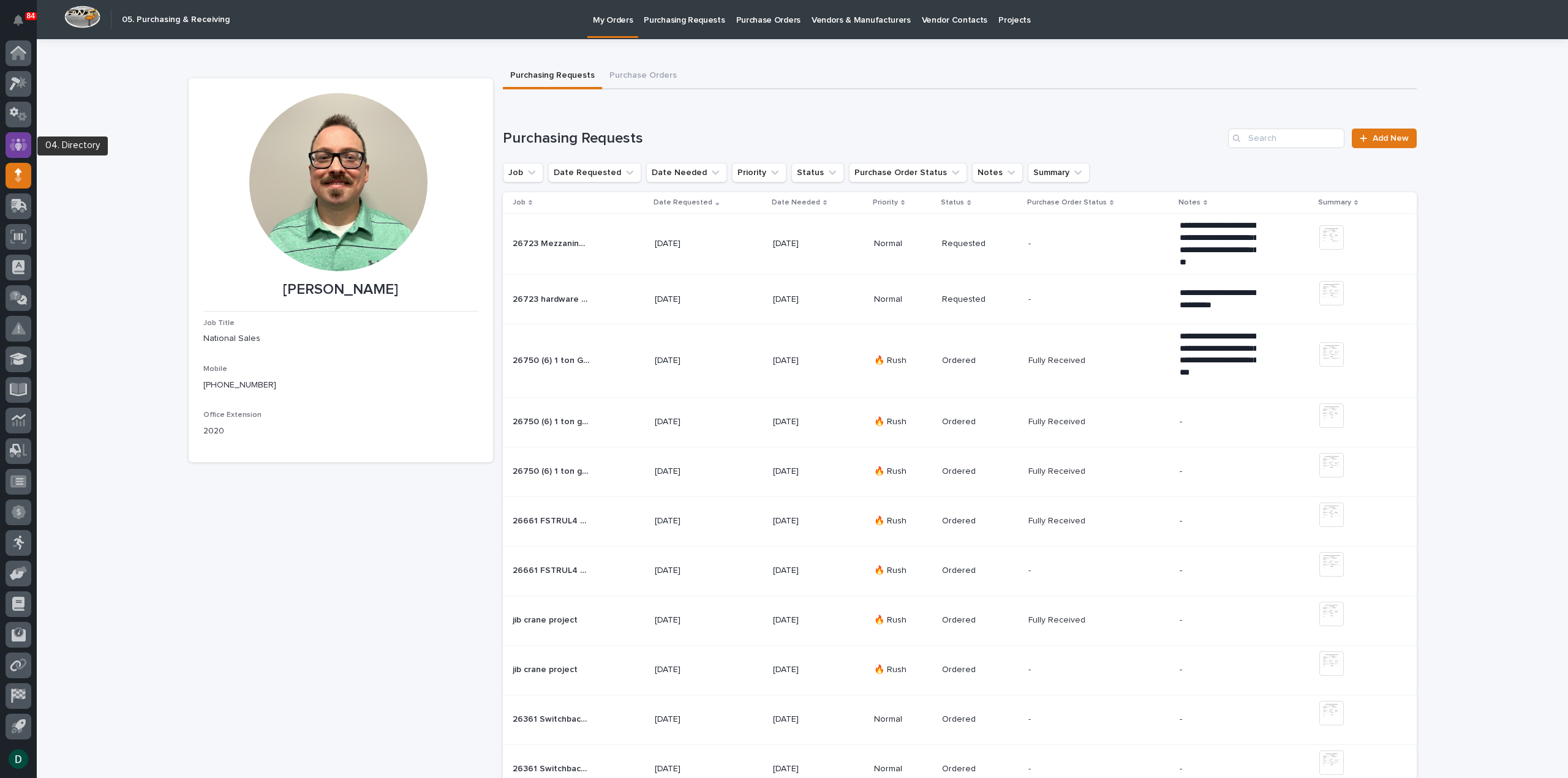
click at [22, 145] on icon at bounding box center [19, 145] width 18 height 14
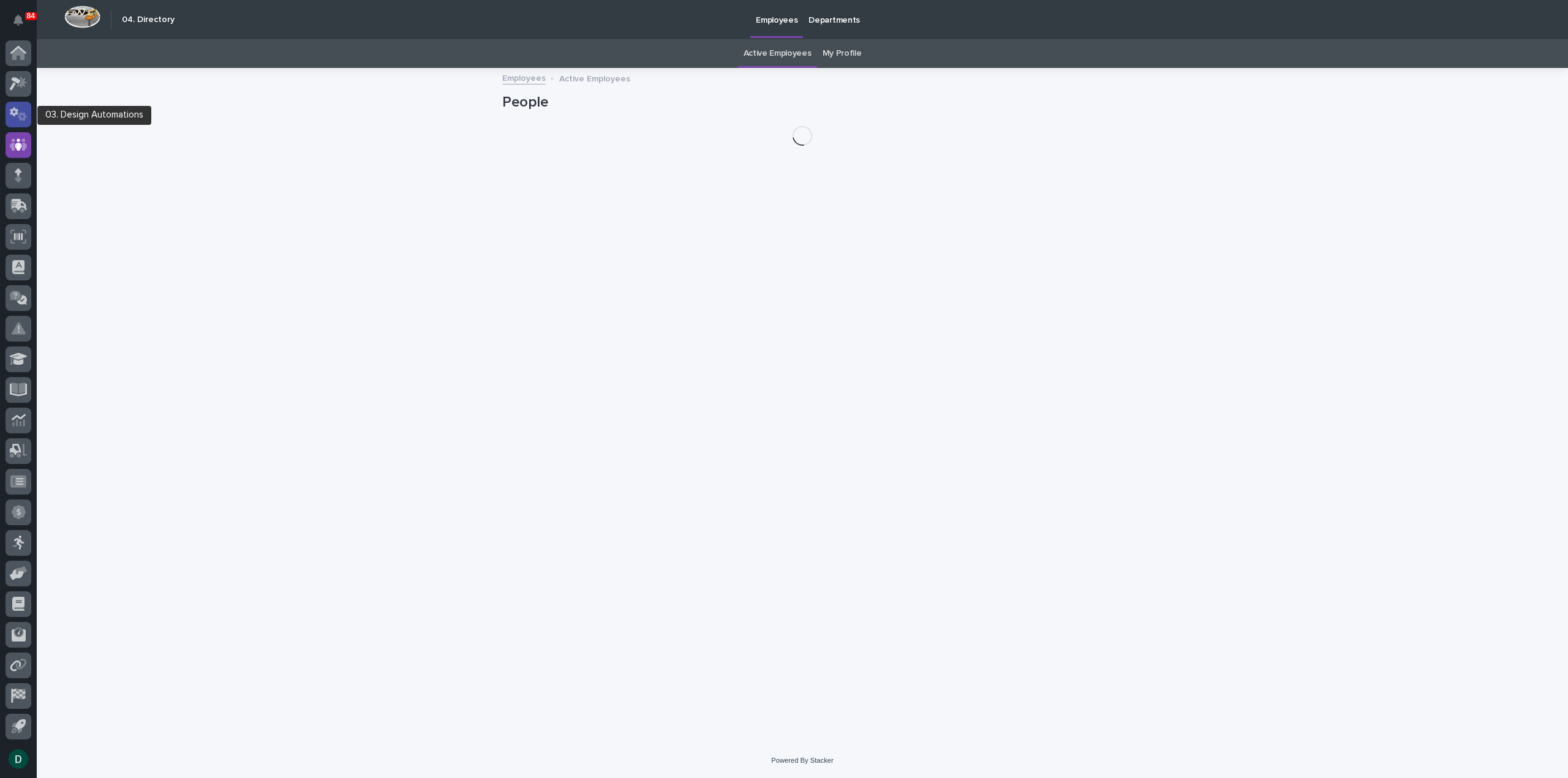
click at [16, 115] on icon at bounding box center [14, 112] width 9 height 9
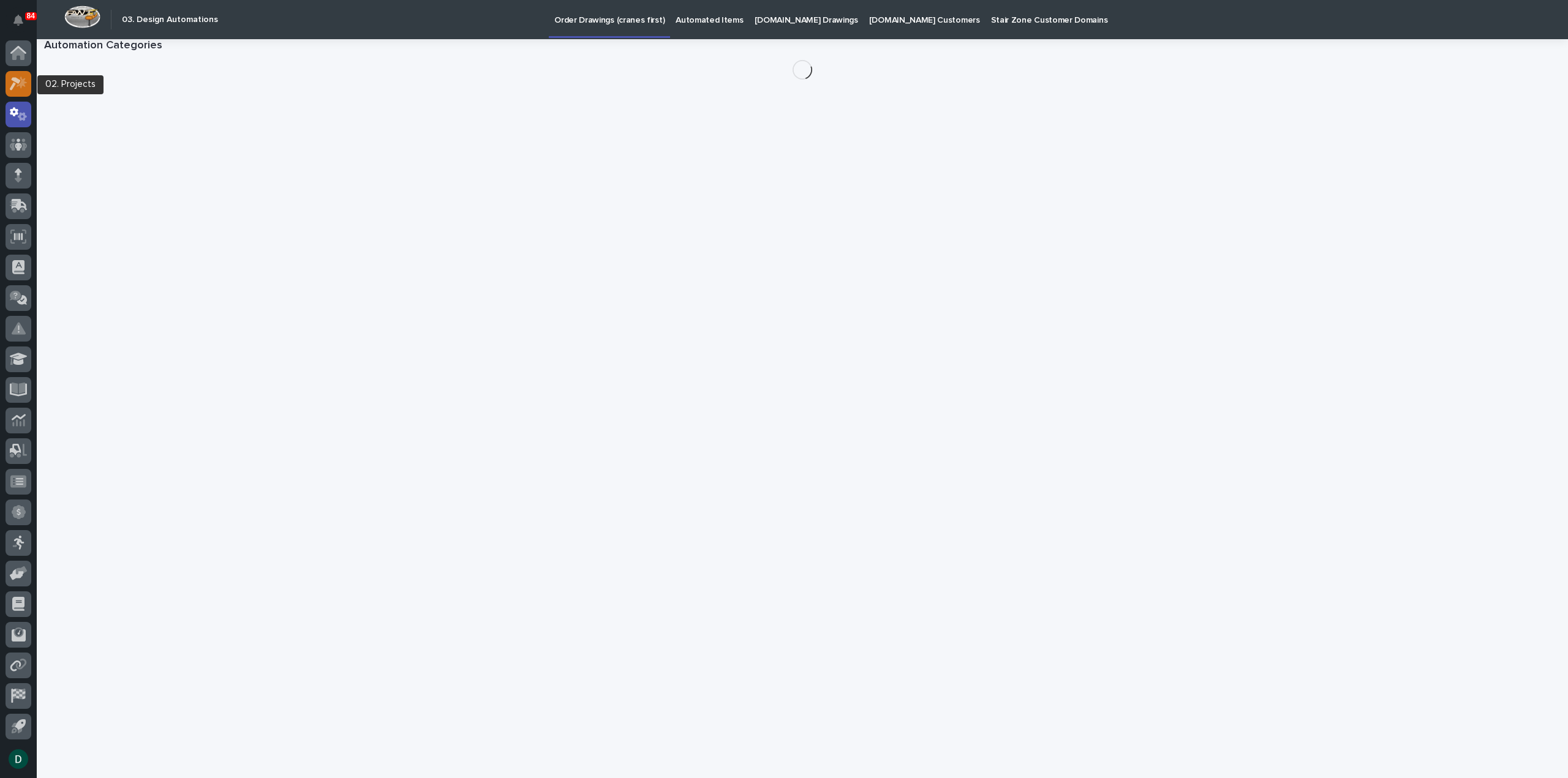
click at [19, 84] on icon at bounding box center [22, 82] width 11 height 12
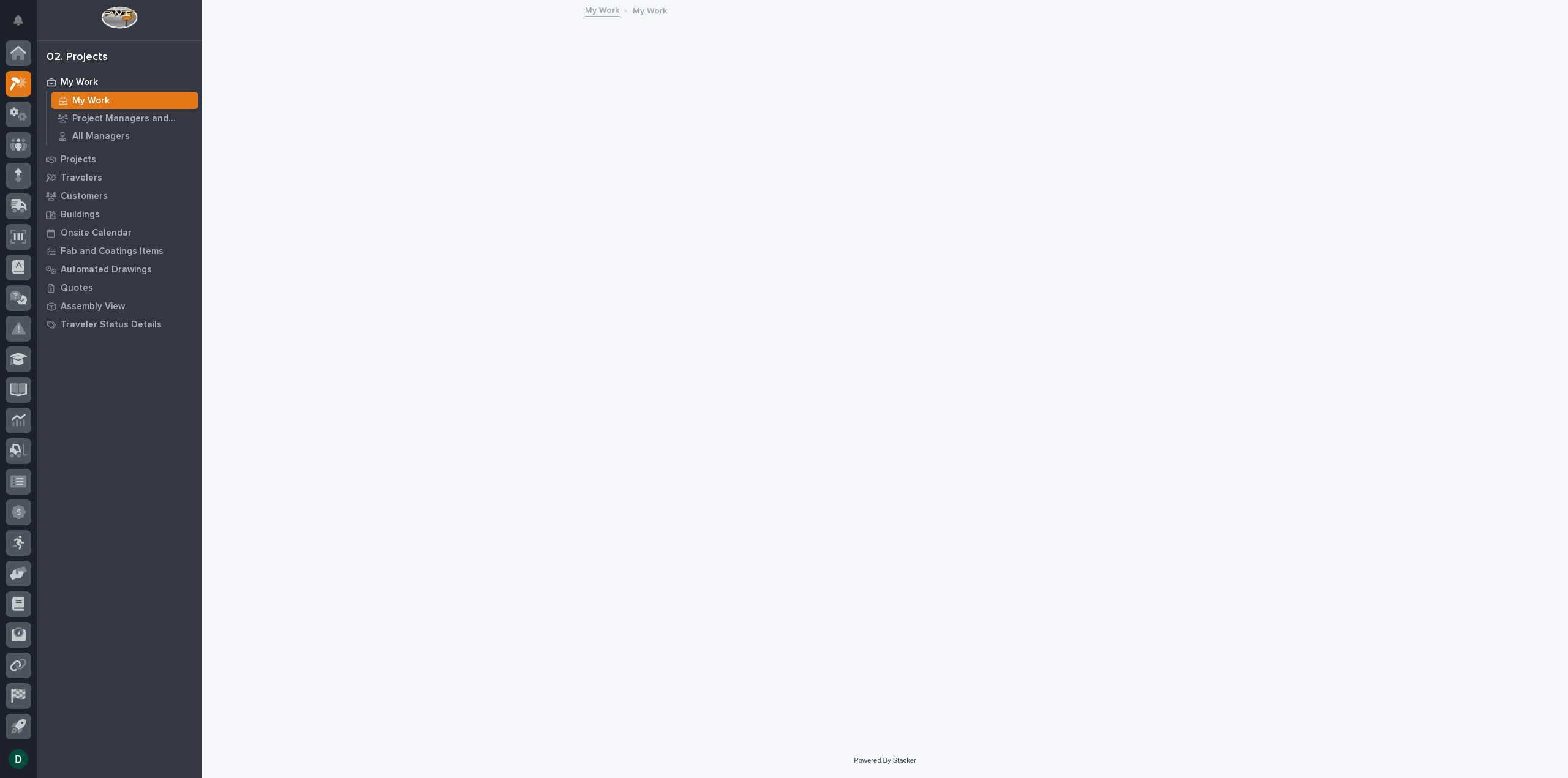
click at [15, 54] on icon at bounding box center [18, 54] width 12 height 12
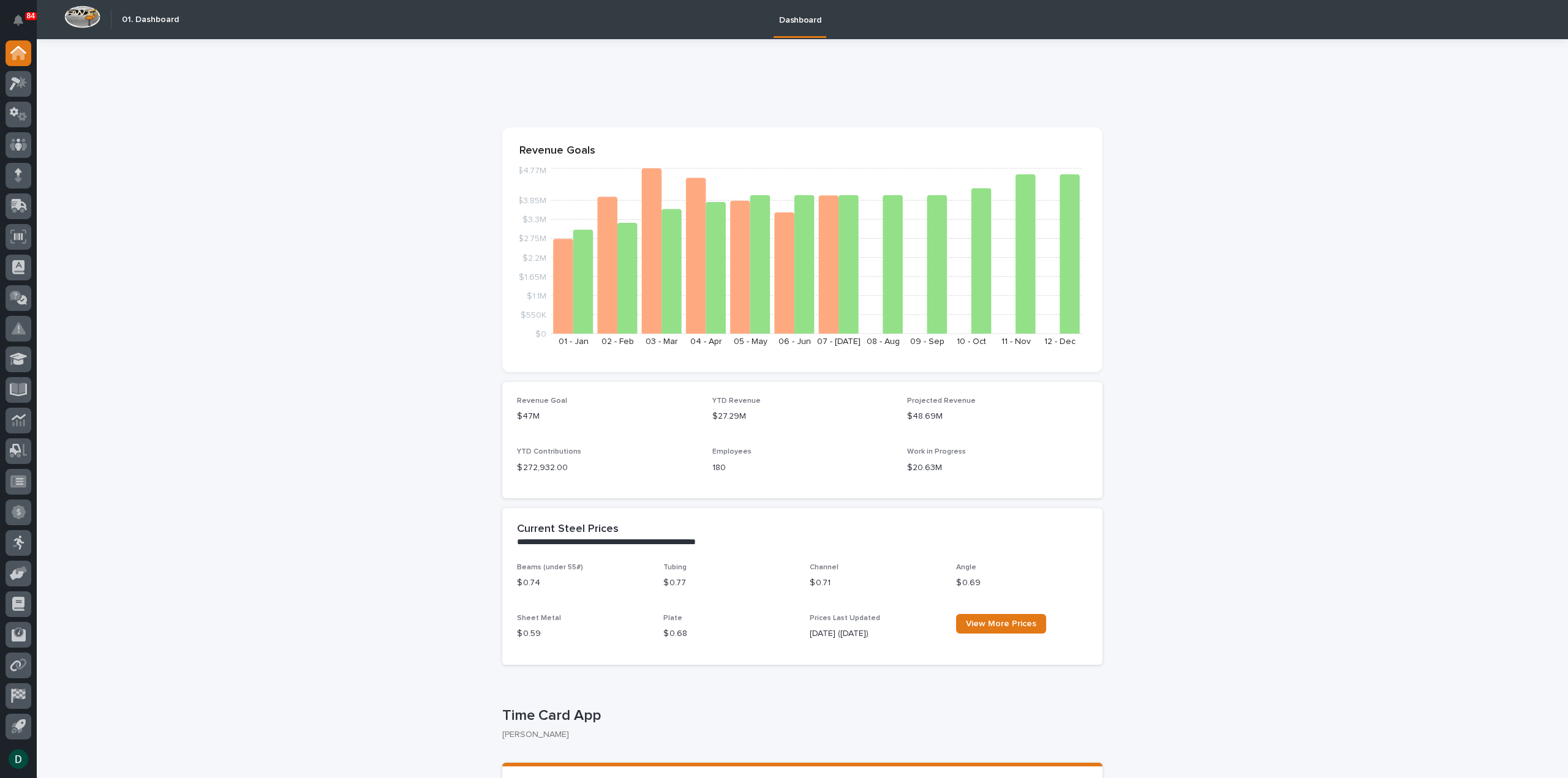
click at [22, 84] on icon at bounding box center [22, 82] width 11 height 12
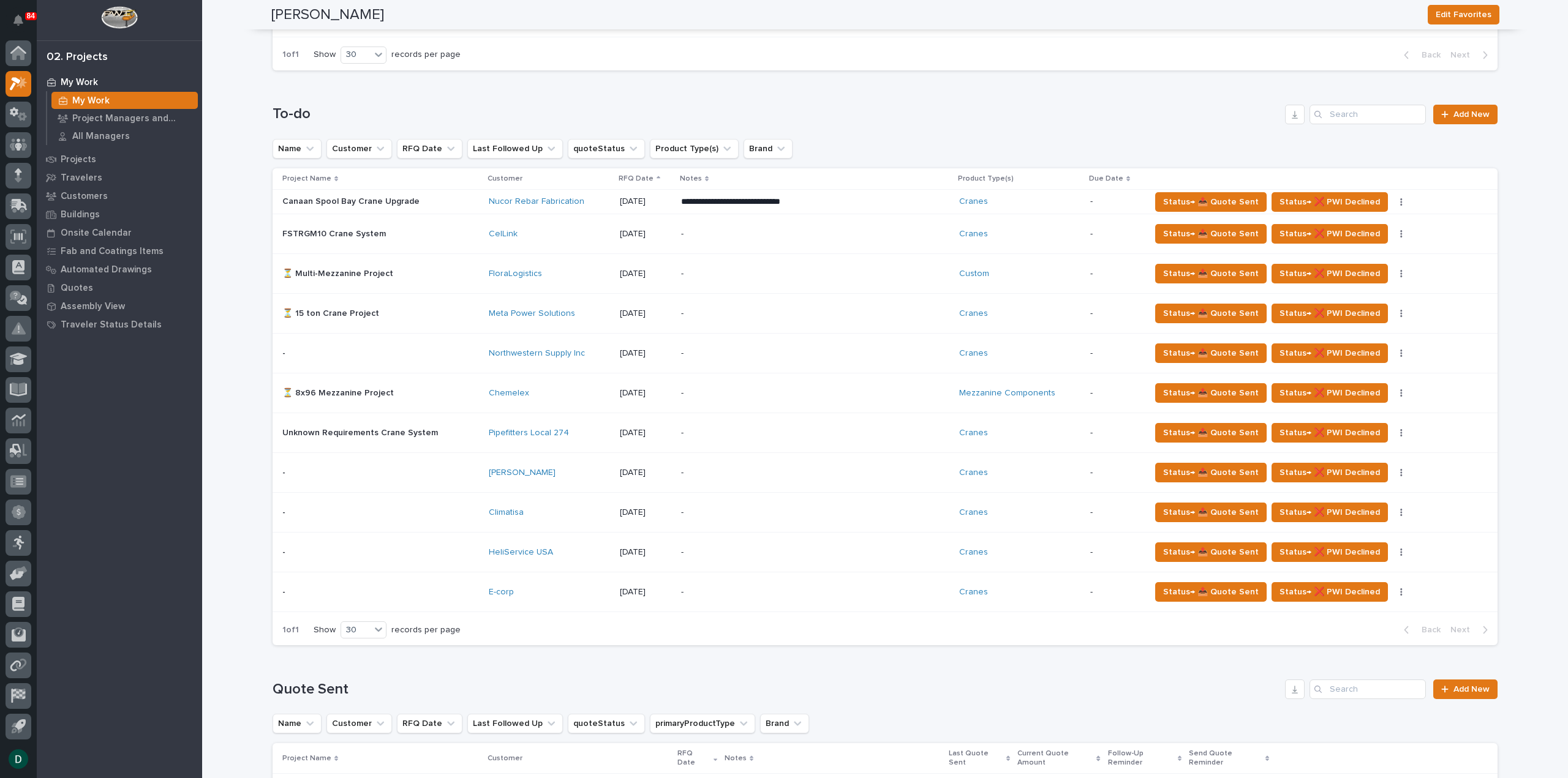
scroll to position [964, 0]
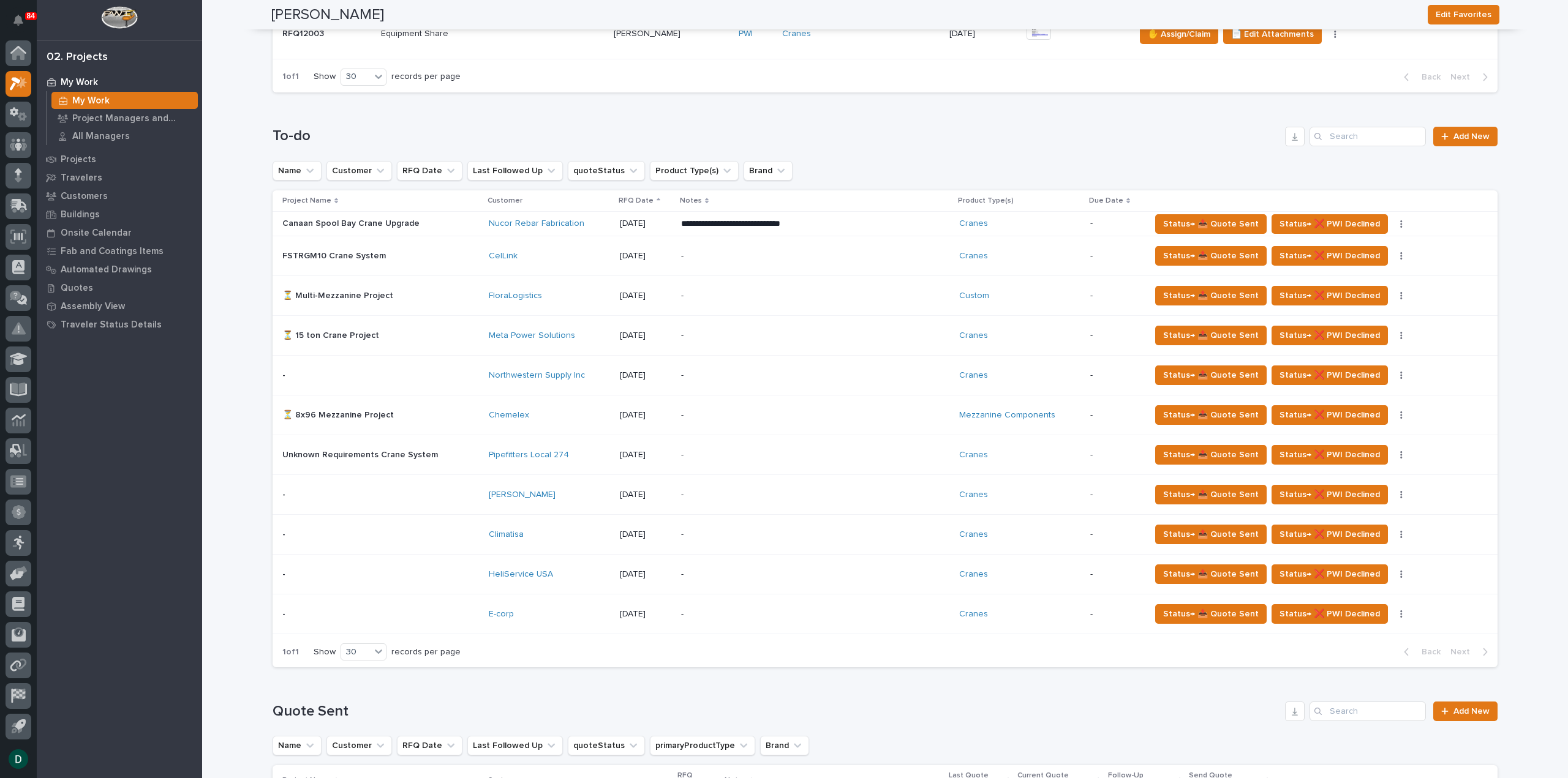
click at [473, 570] on p at bounding box center [381, 575] width 196 height 11
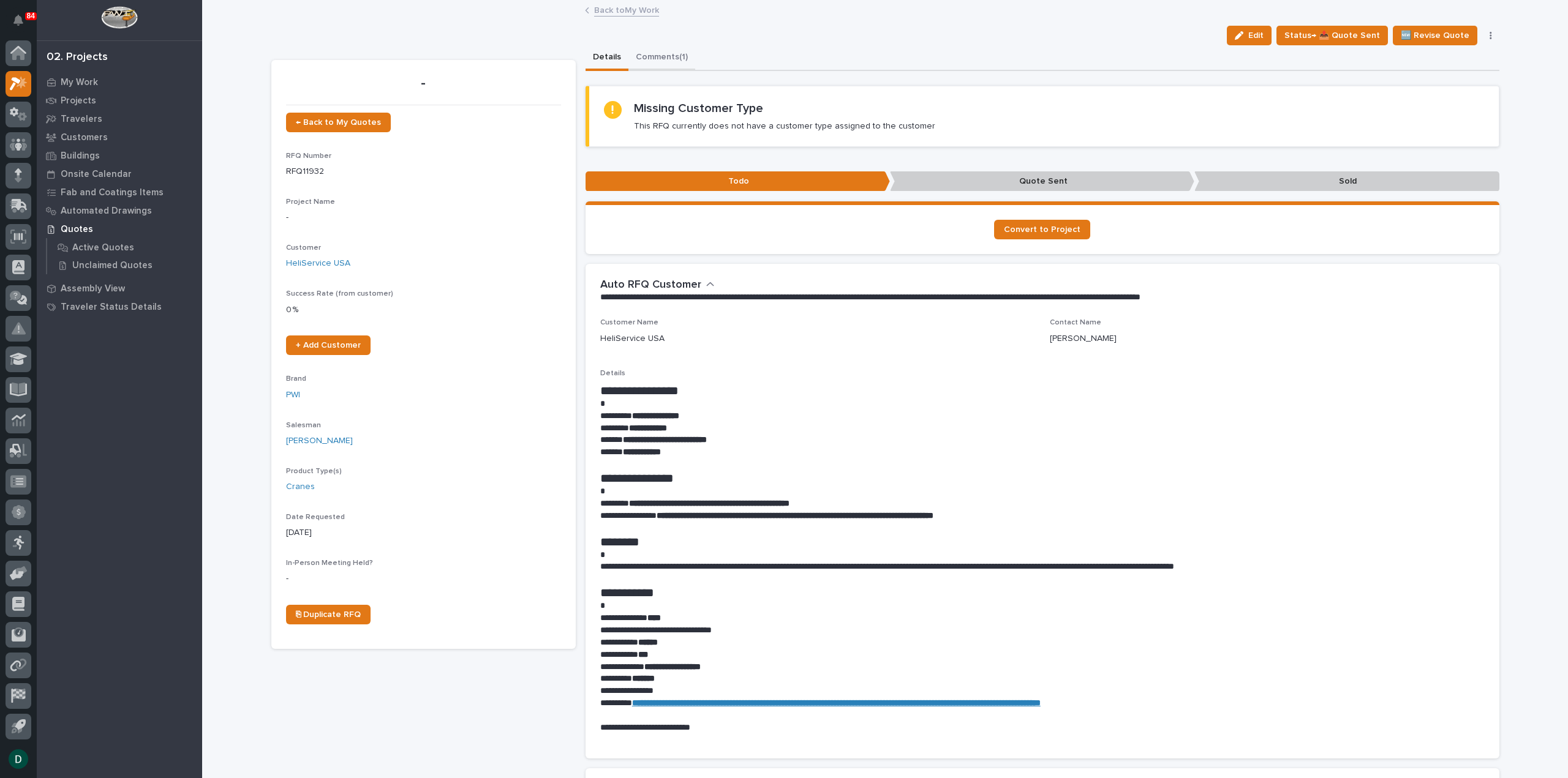
click at [647, 55] on button "Comments (1)" at bounding box center [661, 58] width 67 height 26
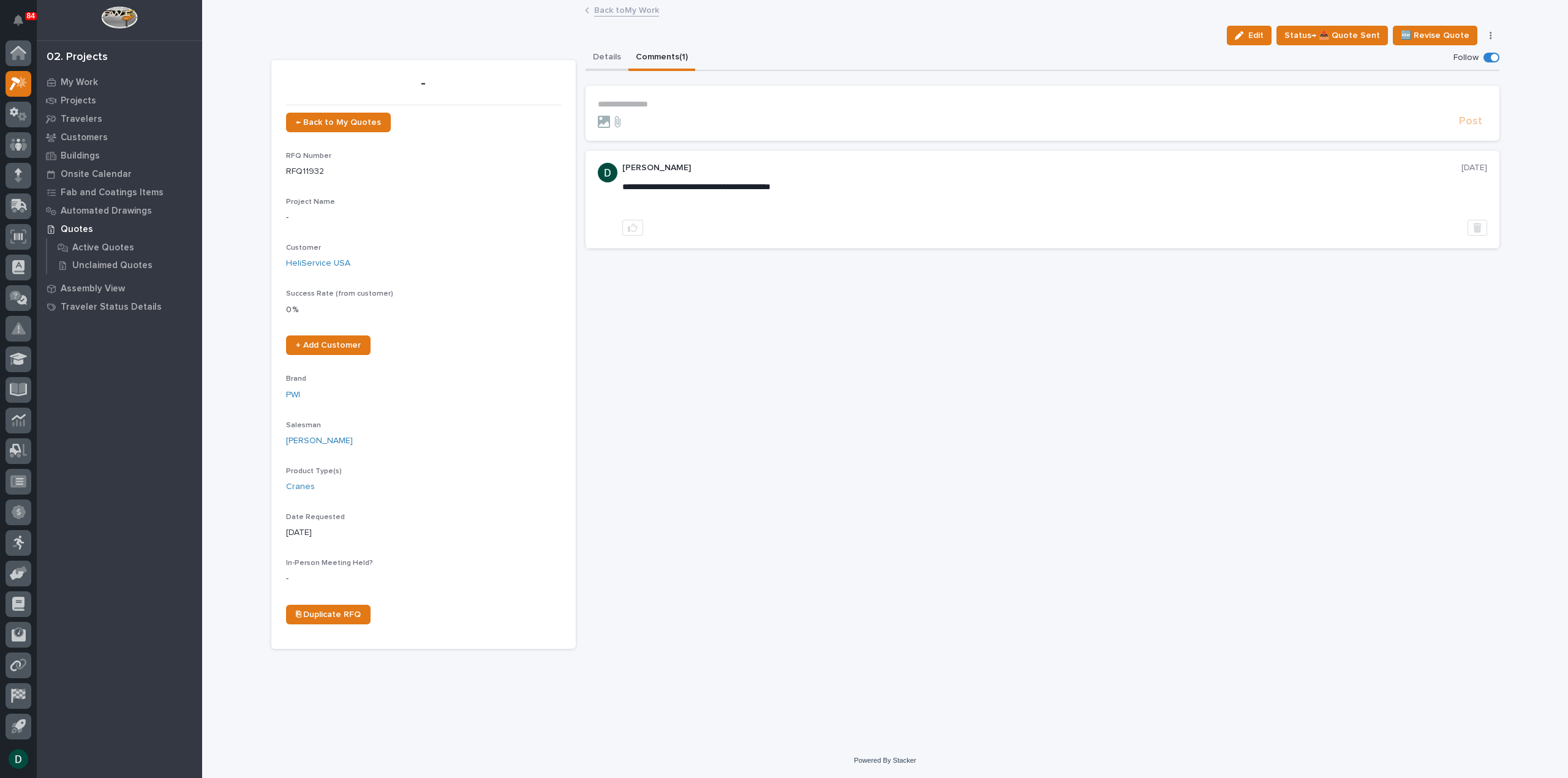
click at [611, 55] on button "Details" at bounding box center [607, 58] width 43 height 26
